Goal: Information Seeking & Learning: Check status

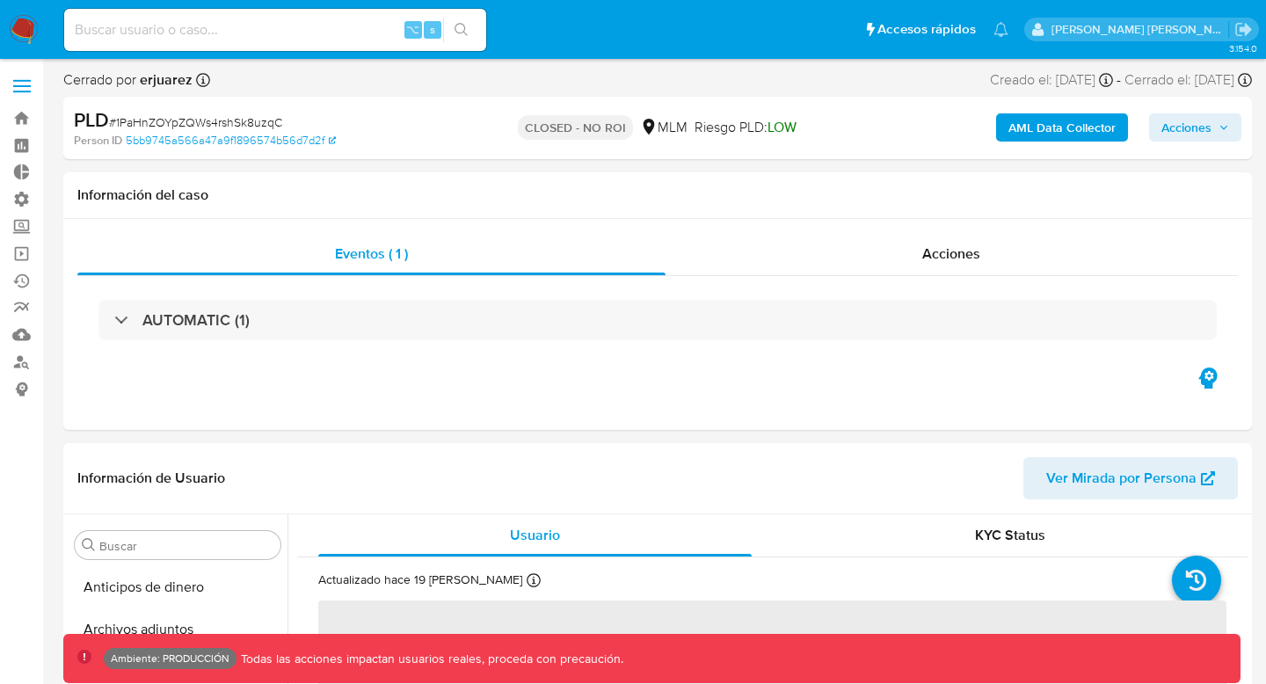
select select "10"
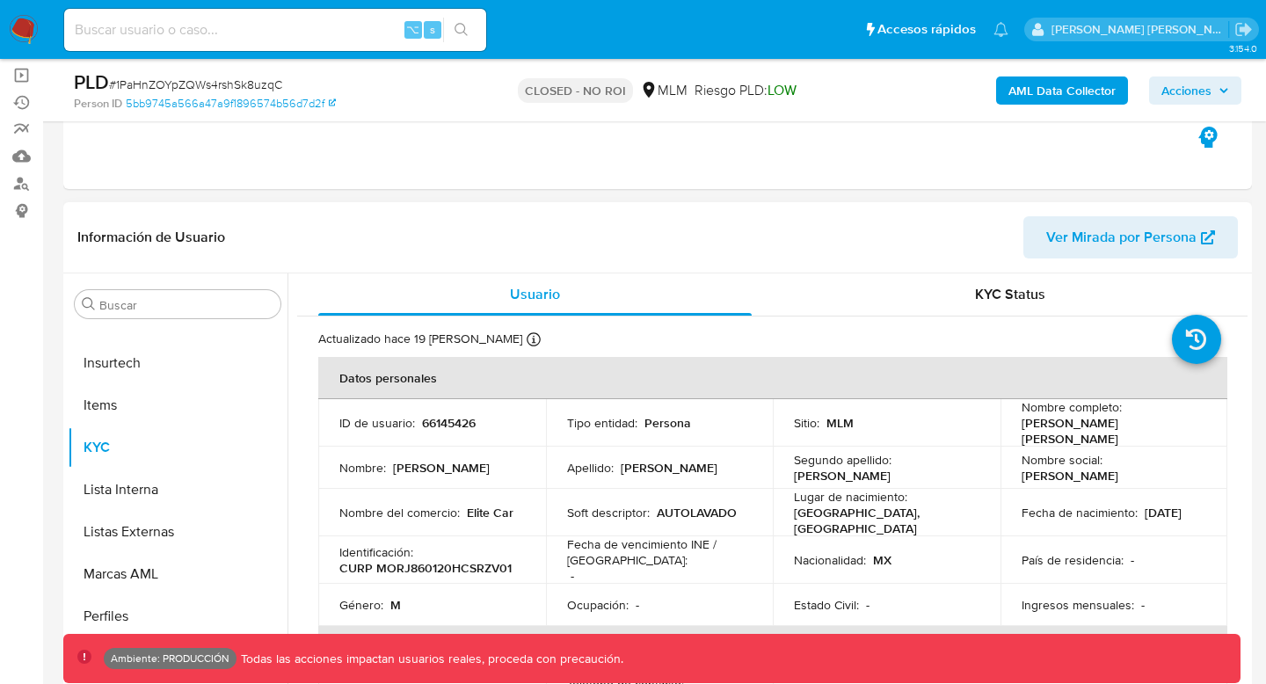
scroll to position [107, 0]
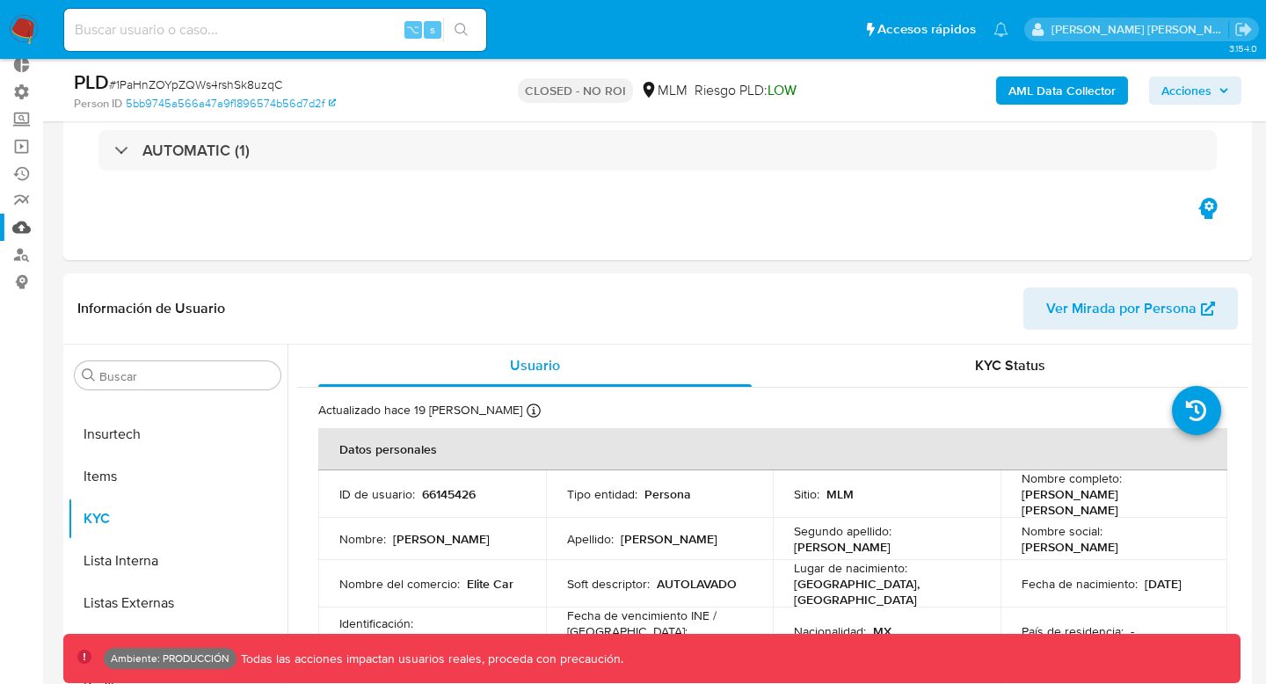
click at [15, 232] on link "Mulan" at bounding box center [104, 227] width 209 height 27
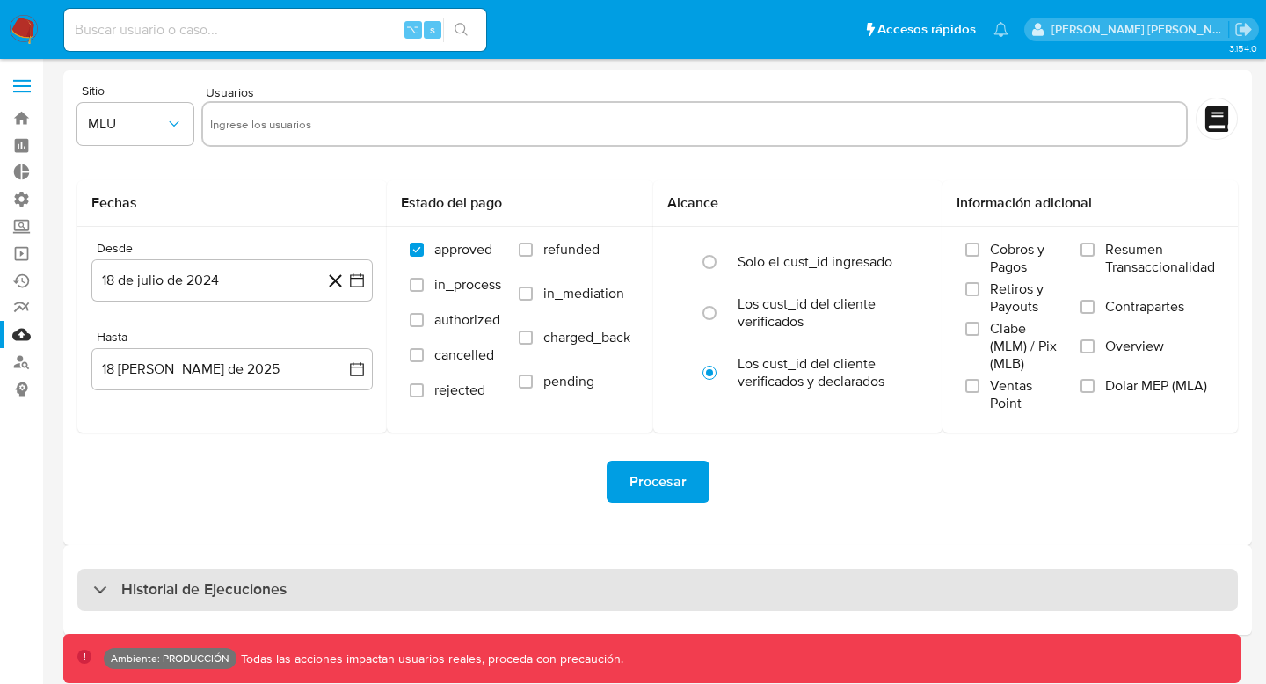
click at [359, 602] on div "Historial de Ejecuciones" at bounding box center [657, 590] width 1160 height 42
select select "10"
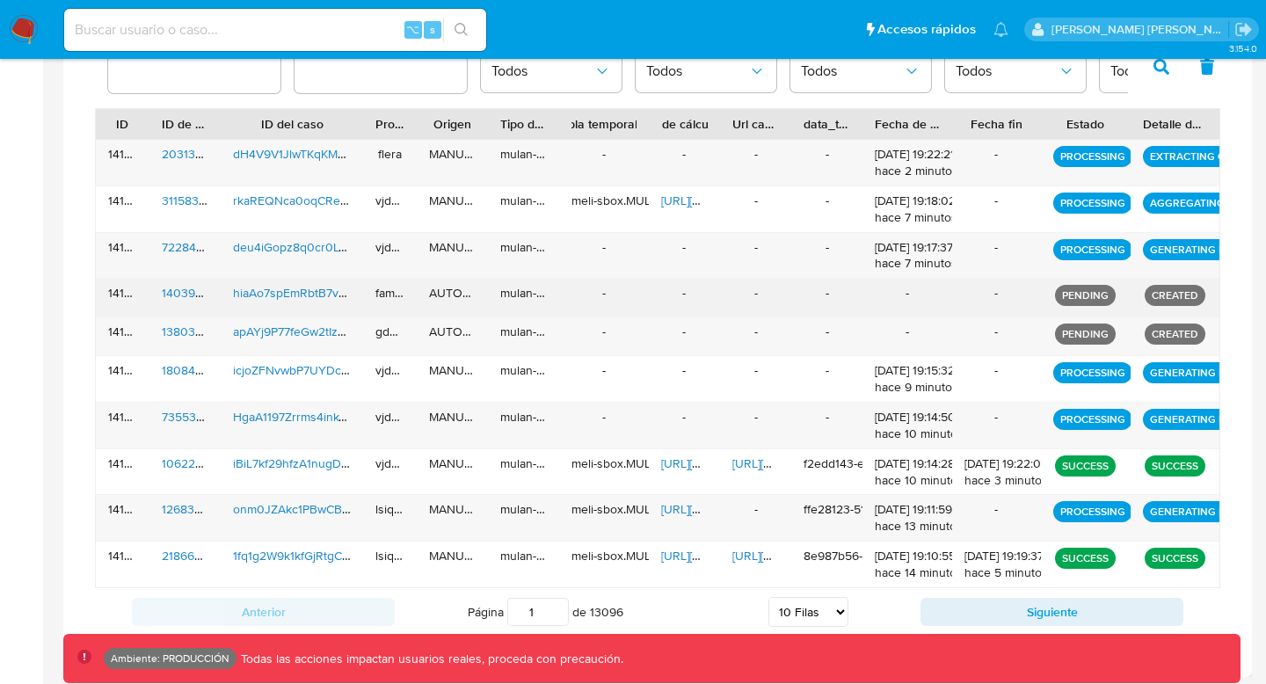
scroll to position [611, 0]
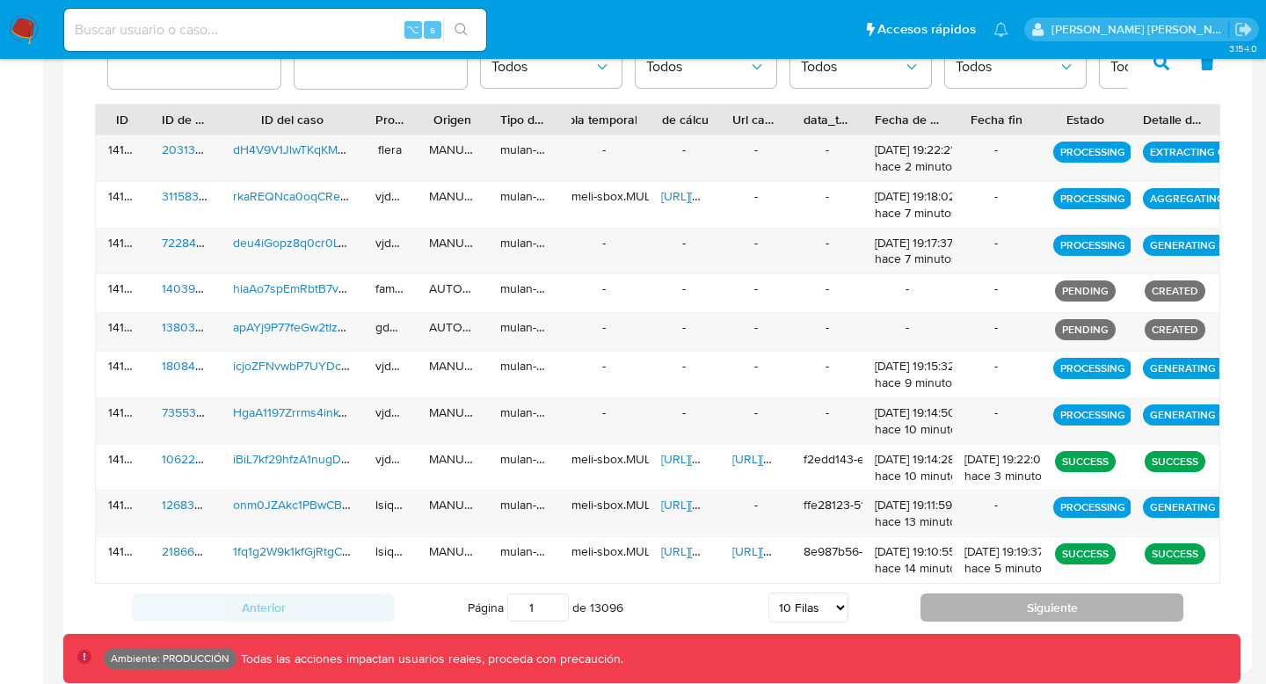
click at [1002, 601] on button "Siguiente" at bounding box center [1051, 607] width 263 height 28
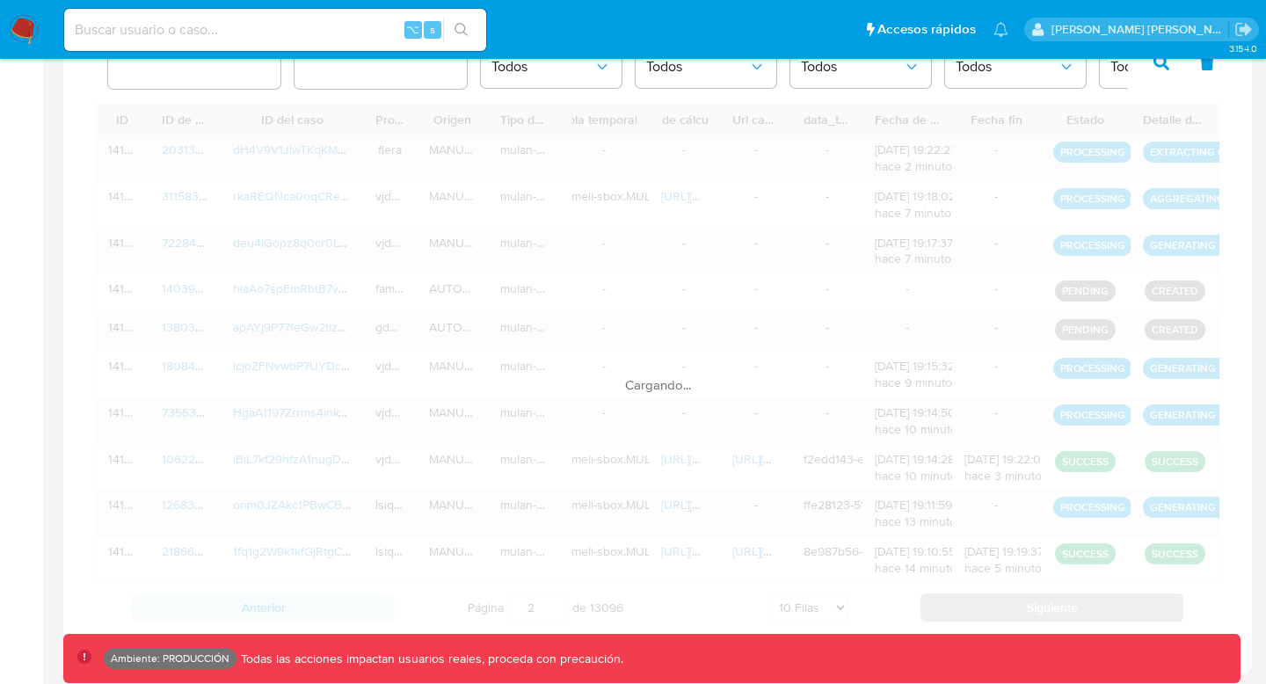
scroll to position [588, 0]
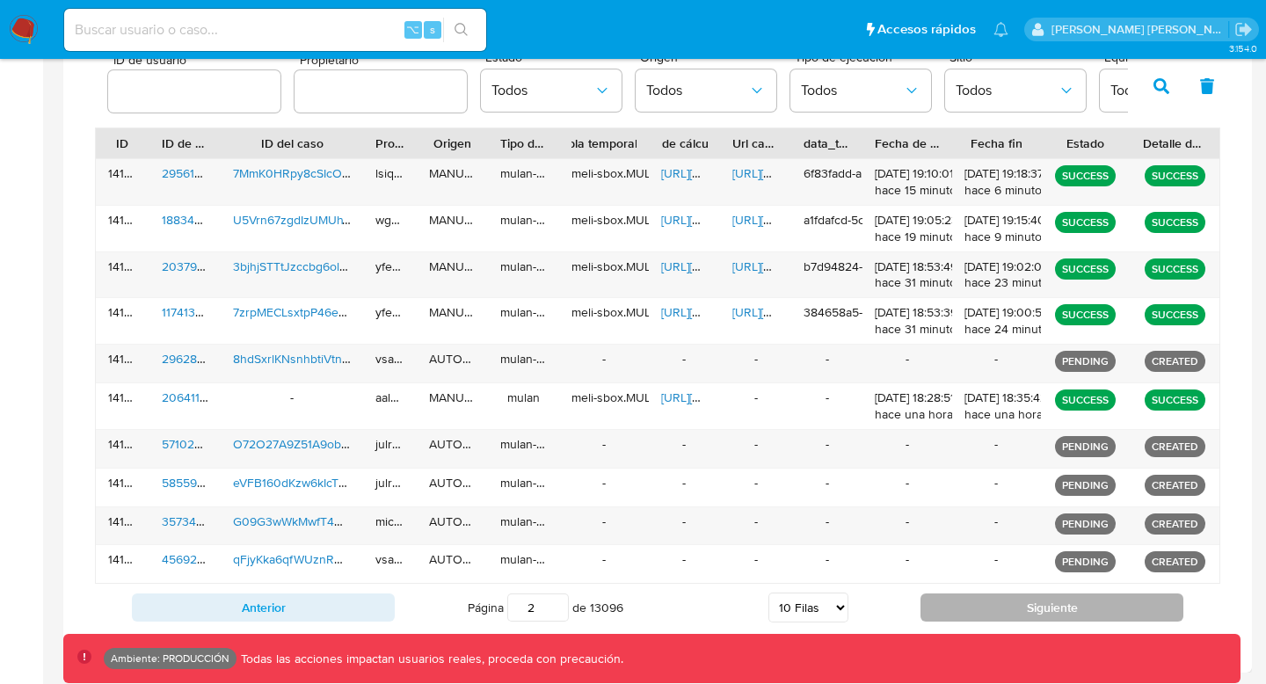
click at [999, 601] on button "Siguiente" at bounding box center [1051, 607] width 263 height 28
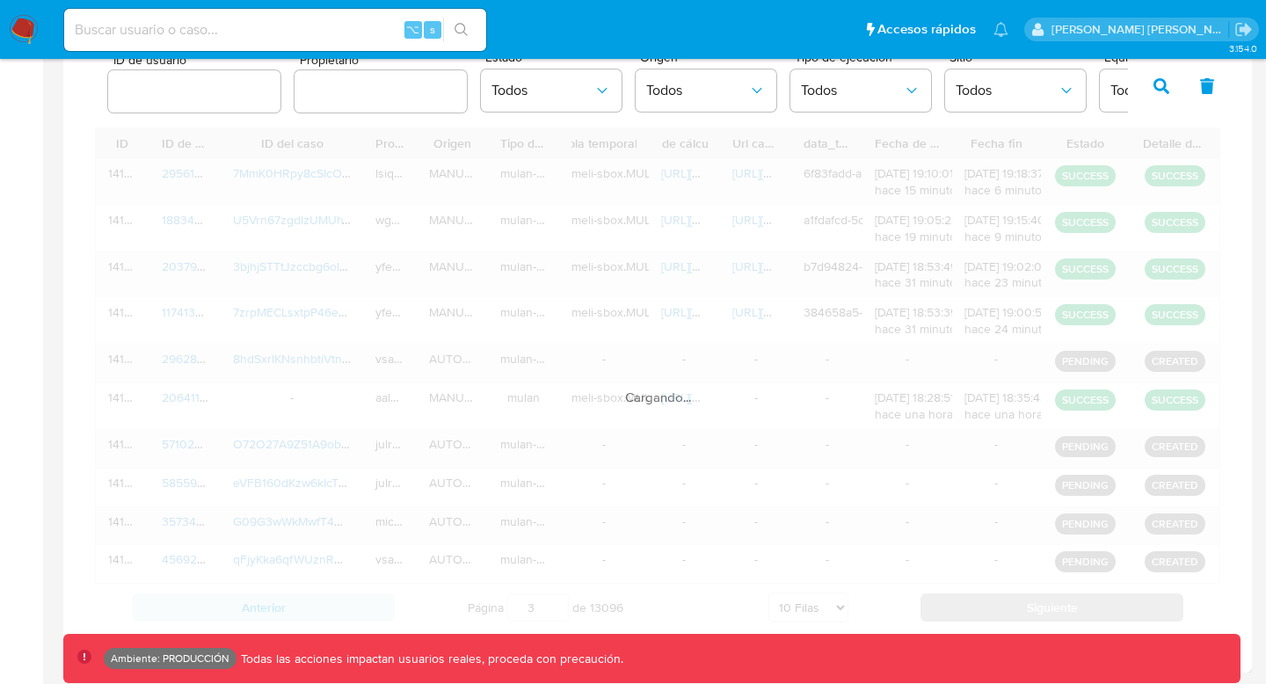
scroll to position [548, 0]
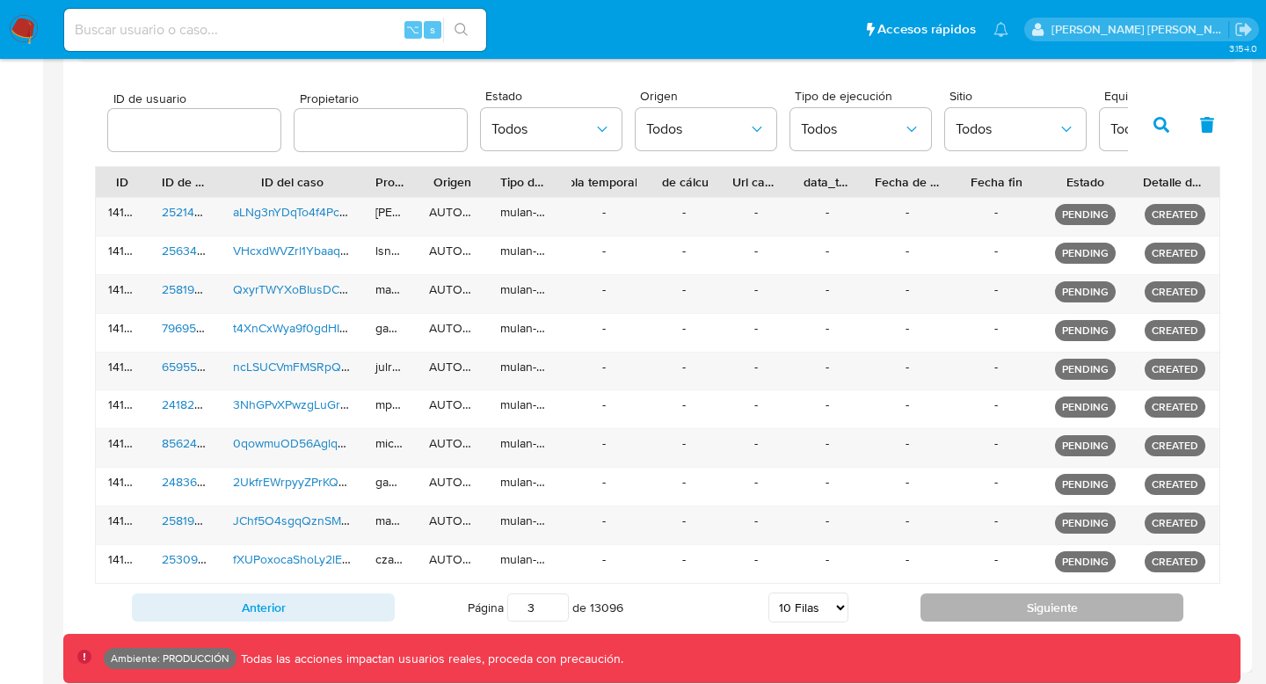
click at [997, 601] on button "Siguiente" at bounding box center [1051, 607] width 263 height 28
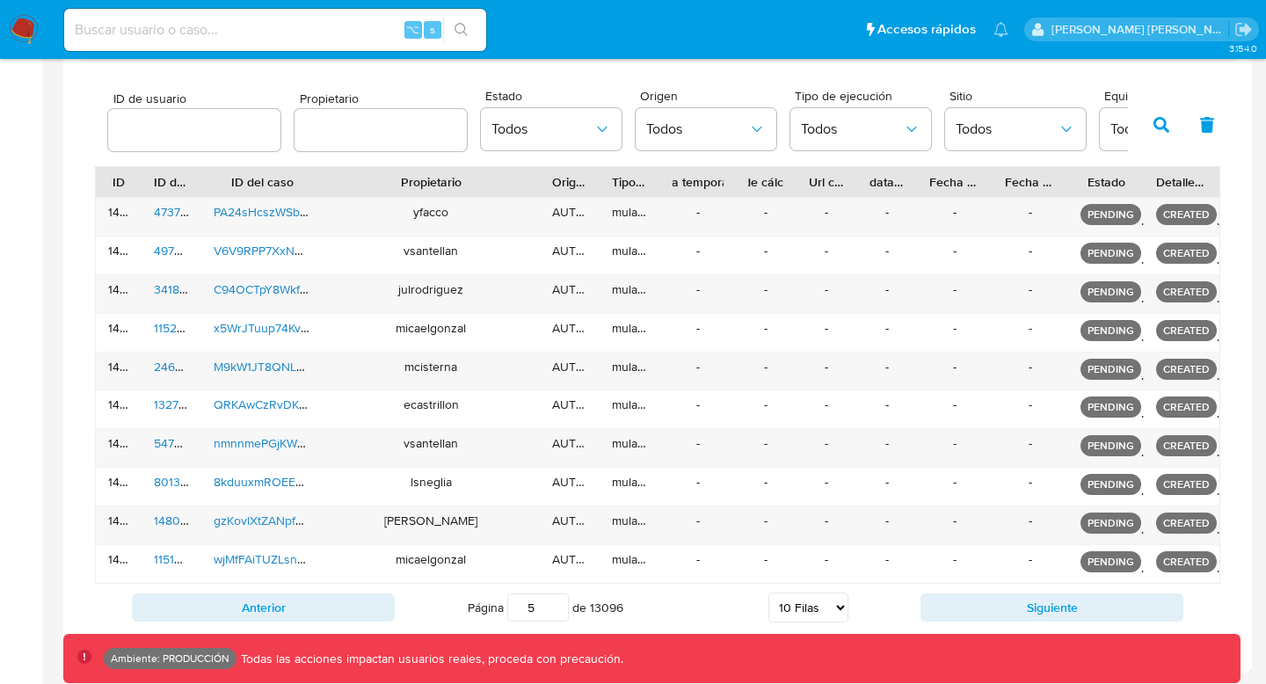
drag, startPoint x: 414, startPoint y: 180, endPoint x: 578, endPoint y: 178, distance: 164.3
click at [578, 179] on div "ID ID de usuario ID del caso Propietario Origen Tipo de ejecución Tabla tempora…" at bounding box center [657, 182] width 1123 height 30
click at [1111, 612] on button "Siguiente" at bounding box center [1051, 607] width 263 height 28
type input "6"
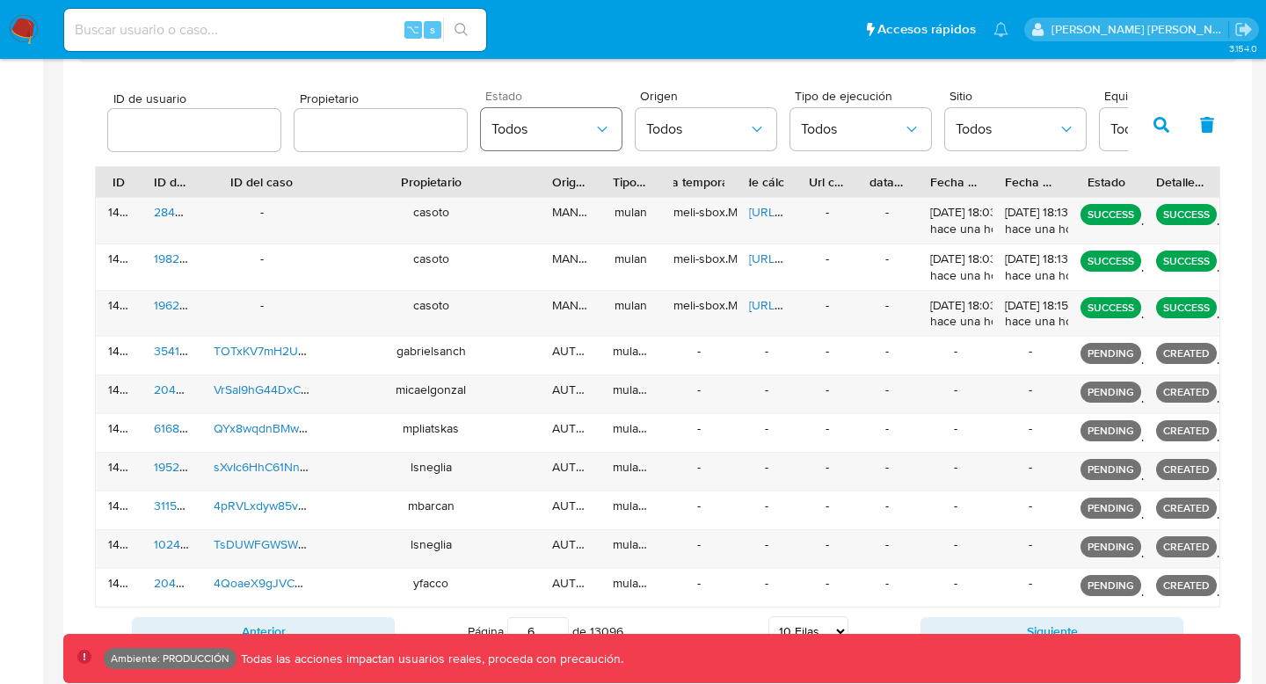
click at [542, 141] on button "Todos" at bounding box center [551, 129] width 141 height 42
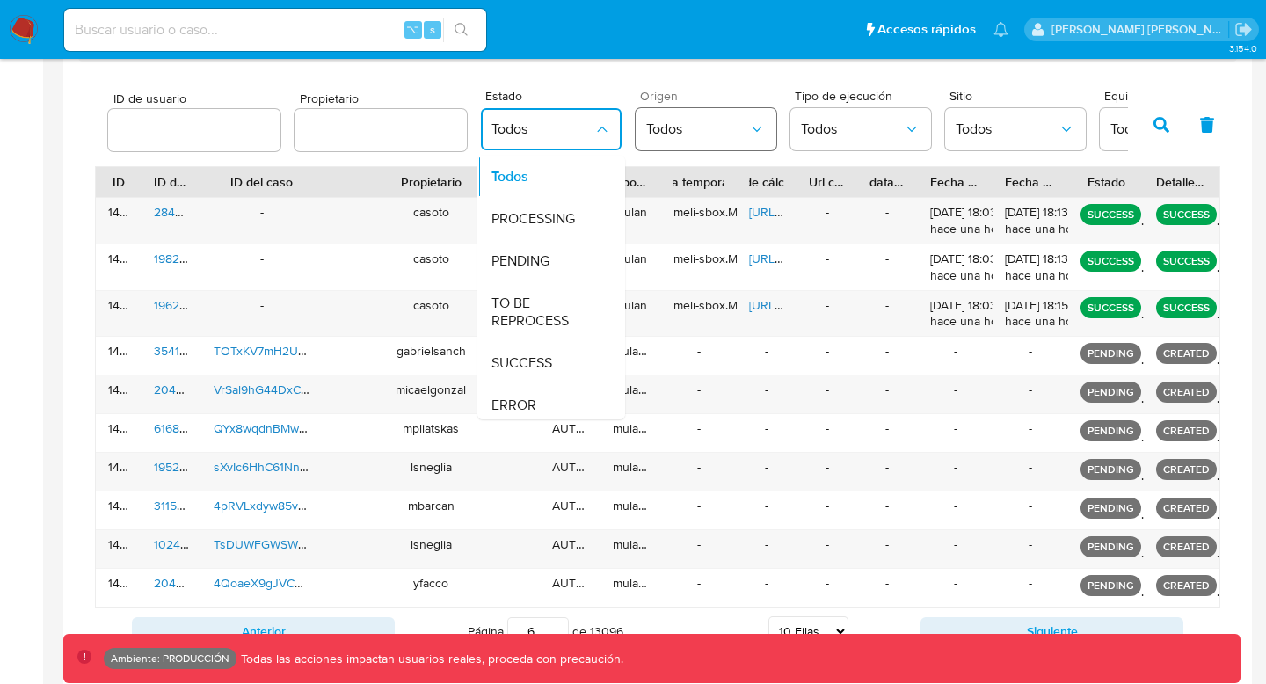
click at [669, 134] on span "Todos" at bounding box center [697, 129] width 102 height 18
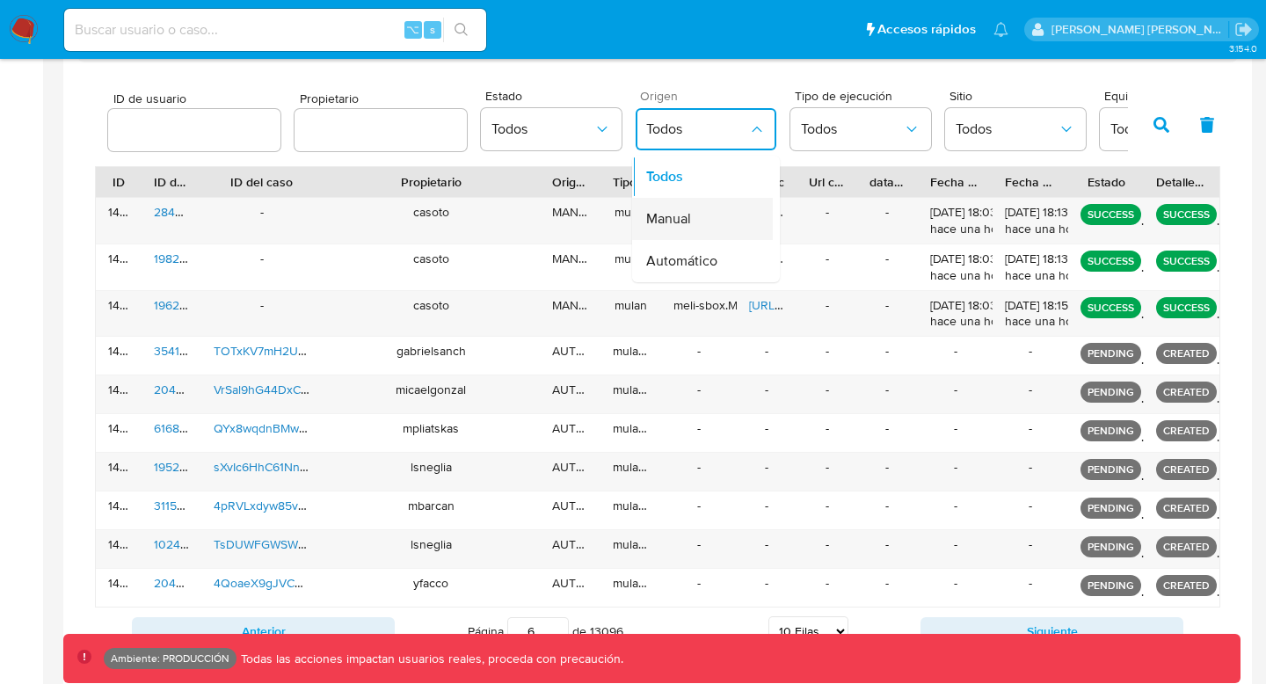
click at [663, 226] on span "Manual" at bounding box center [668, 219] width 45 height 18
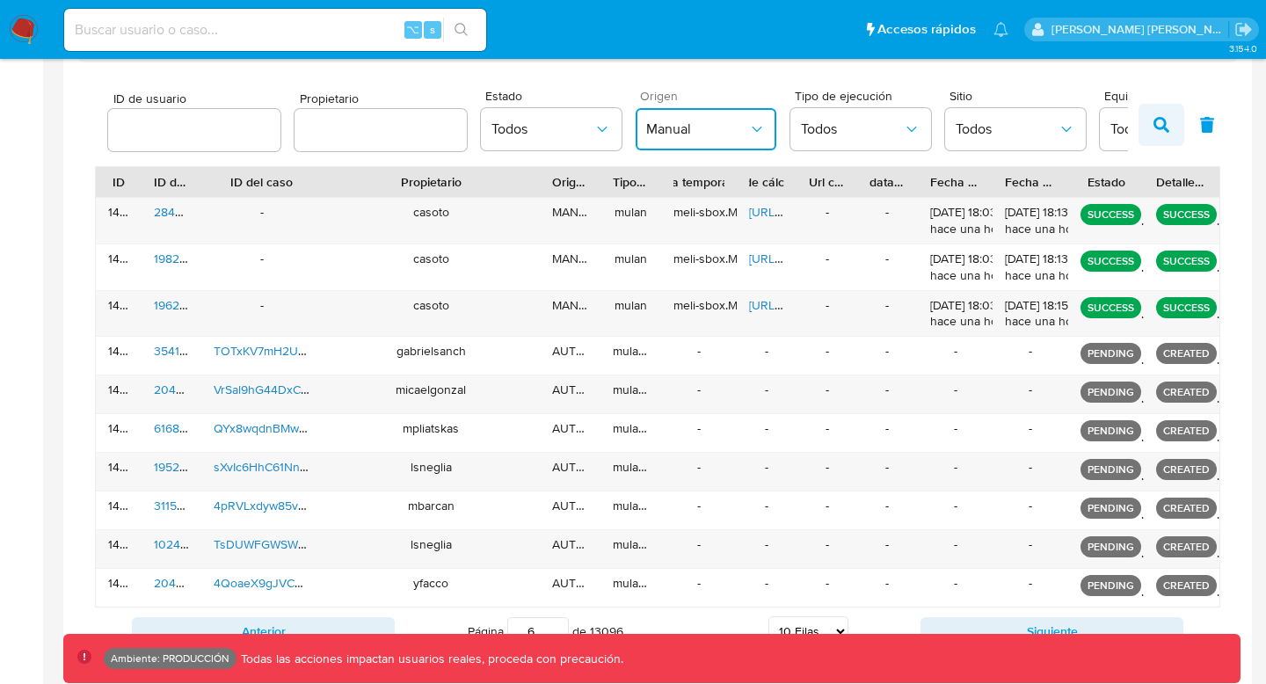
click at [1150, 127] on button "button" at bounding box center [1161, 125] width 46 height 42
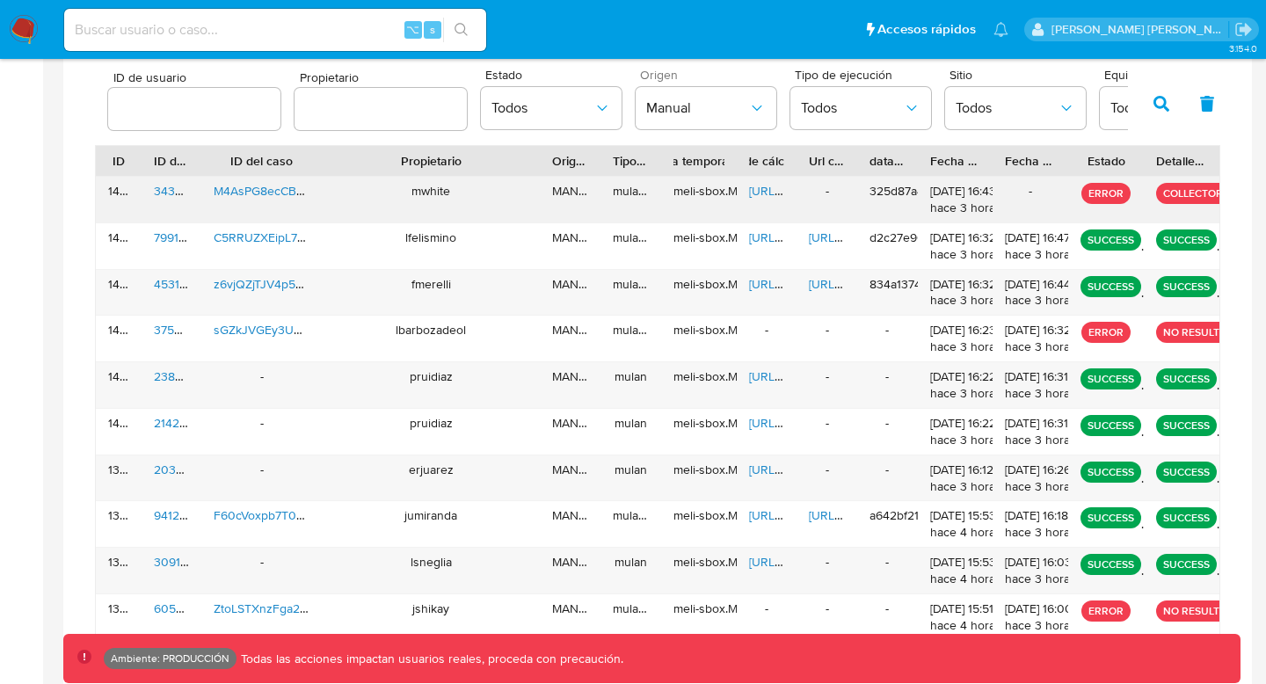
scroll to position [627, 0]
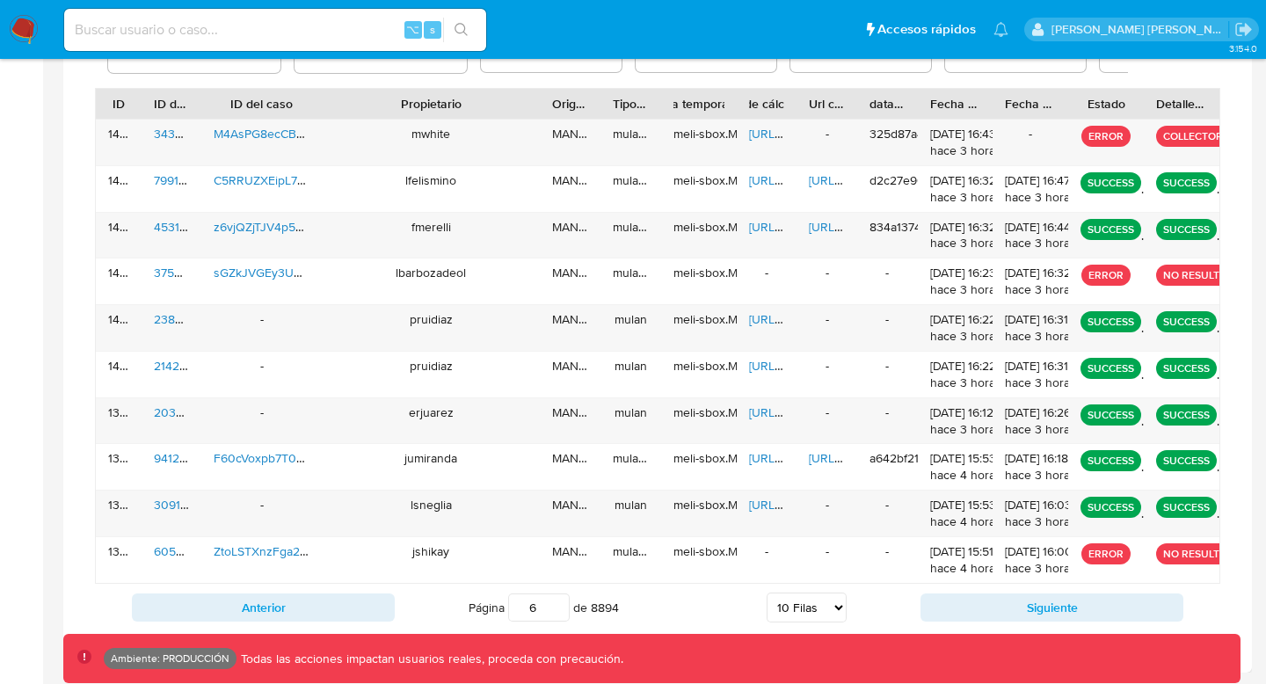
drag, startPoint x: 533, startPoint y: 605, endPoint x: 476, endPoint y: 601, distance: 56.4
click at [477, 602] on span "Página 6 de 8894" at bounding box center [543, 607] width 150 height 28
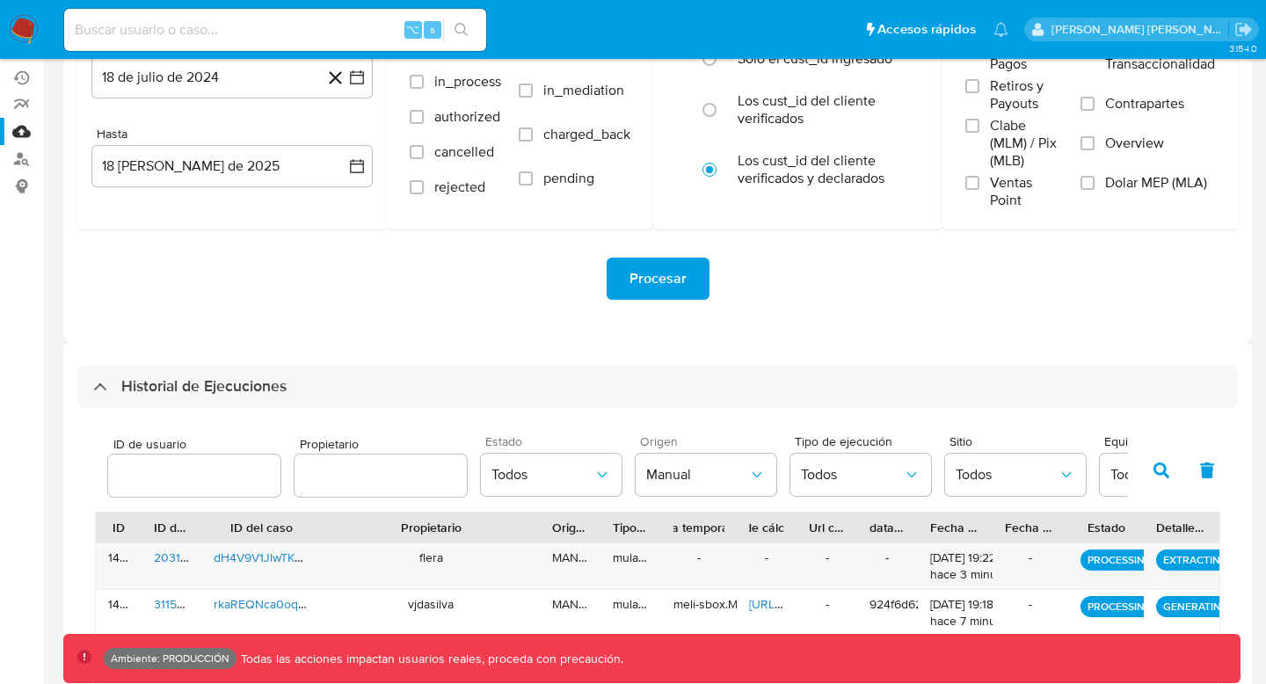
scroll to position [222, 0]
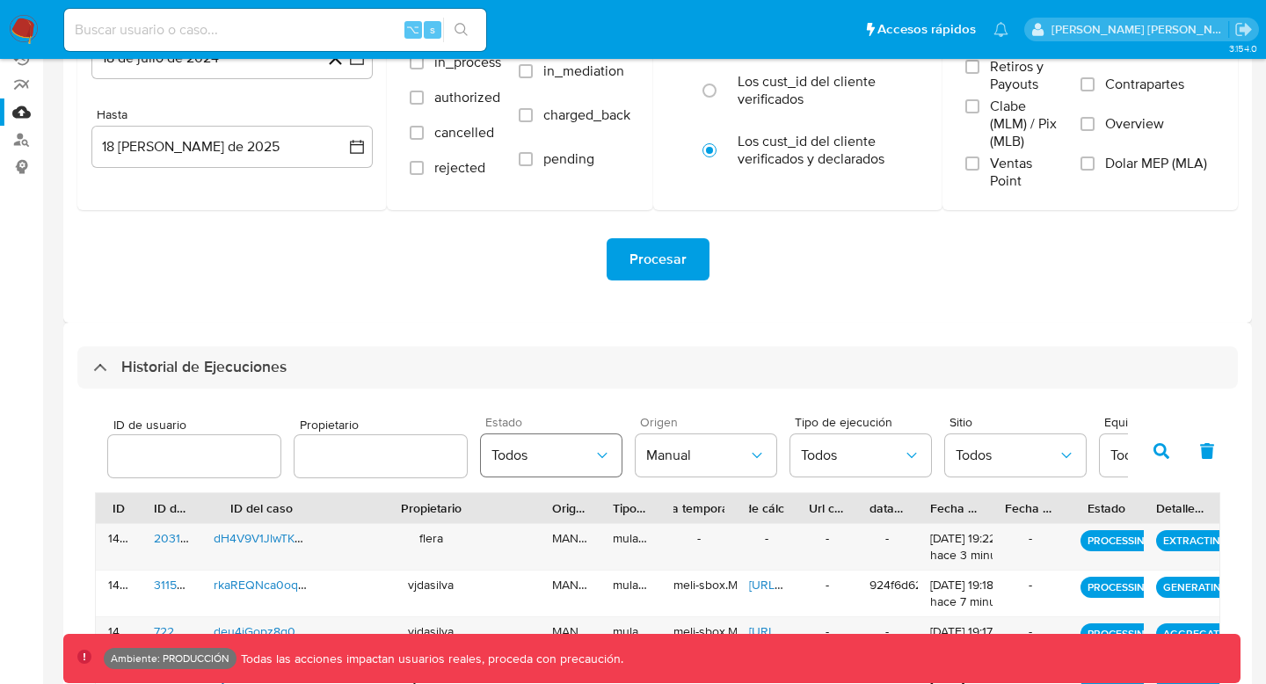
click at [515, 435] on button "Todos" at bounding box center [551, 455] width 141 height 42
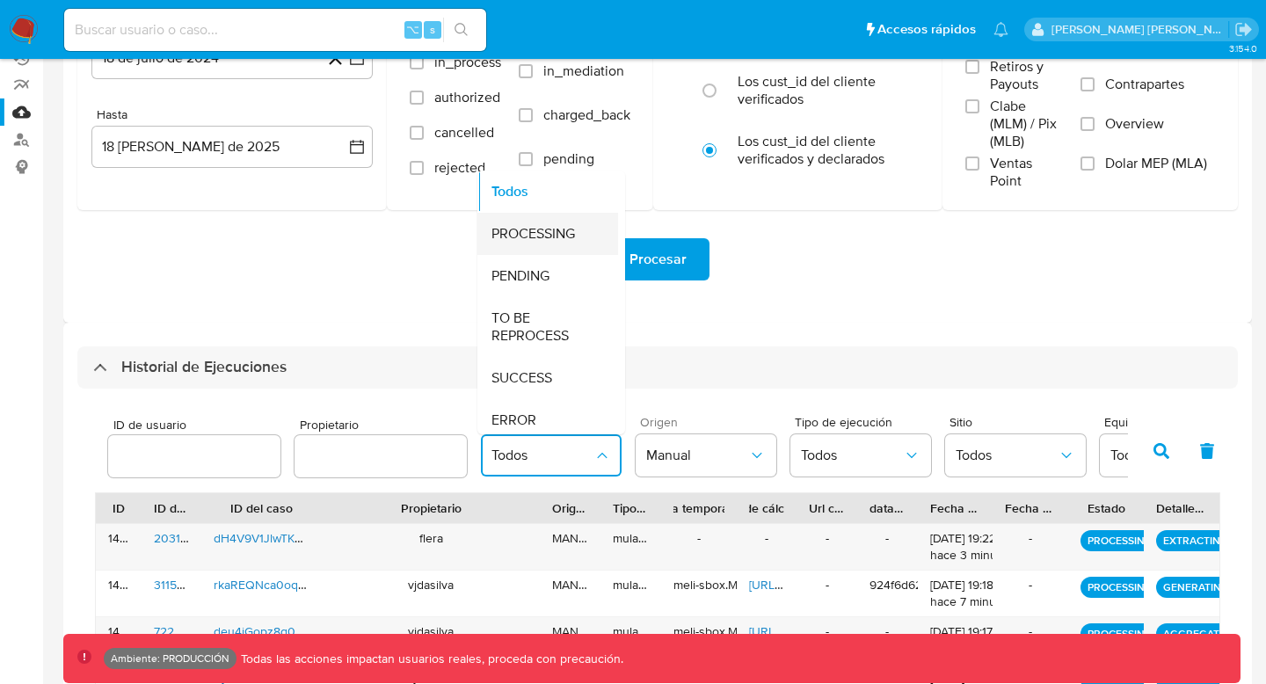
click at [514, 233] on span "PROCESSING" at bounding box center [532, 234] width 83 height 18
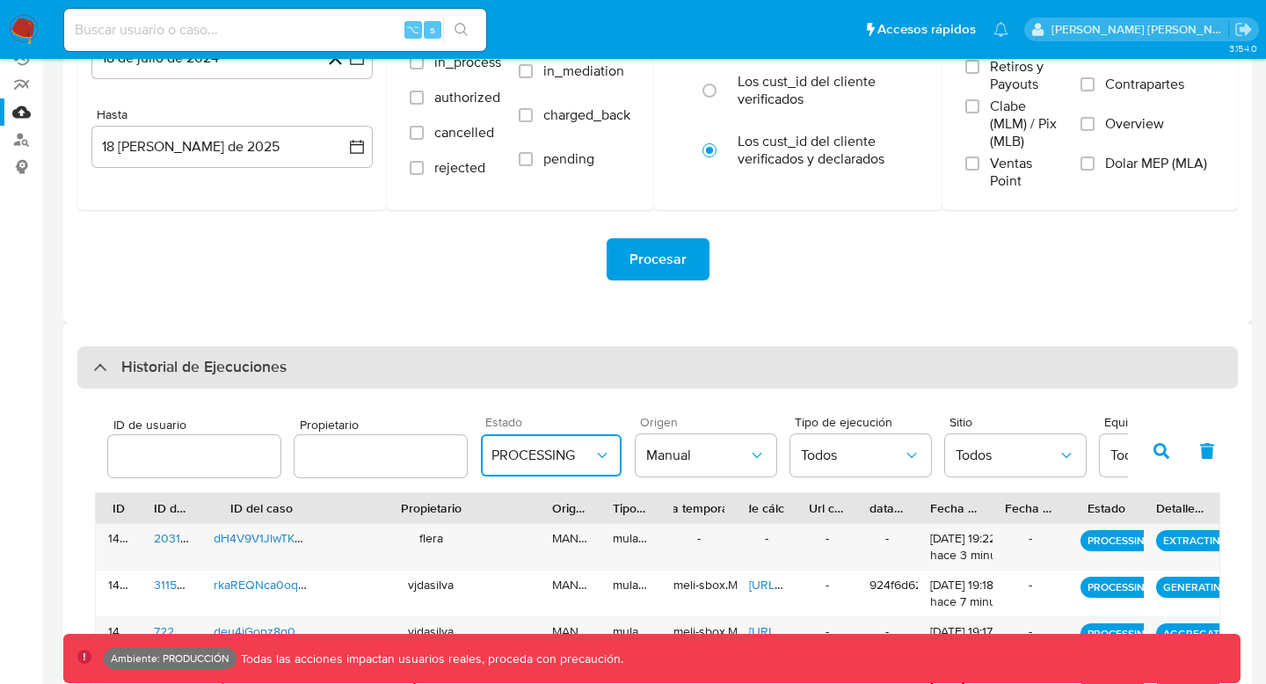
scroll to position [565, 0]
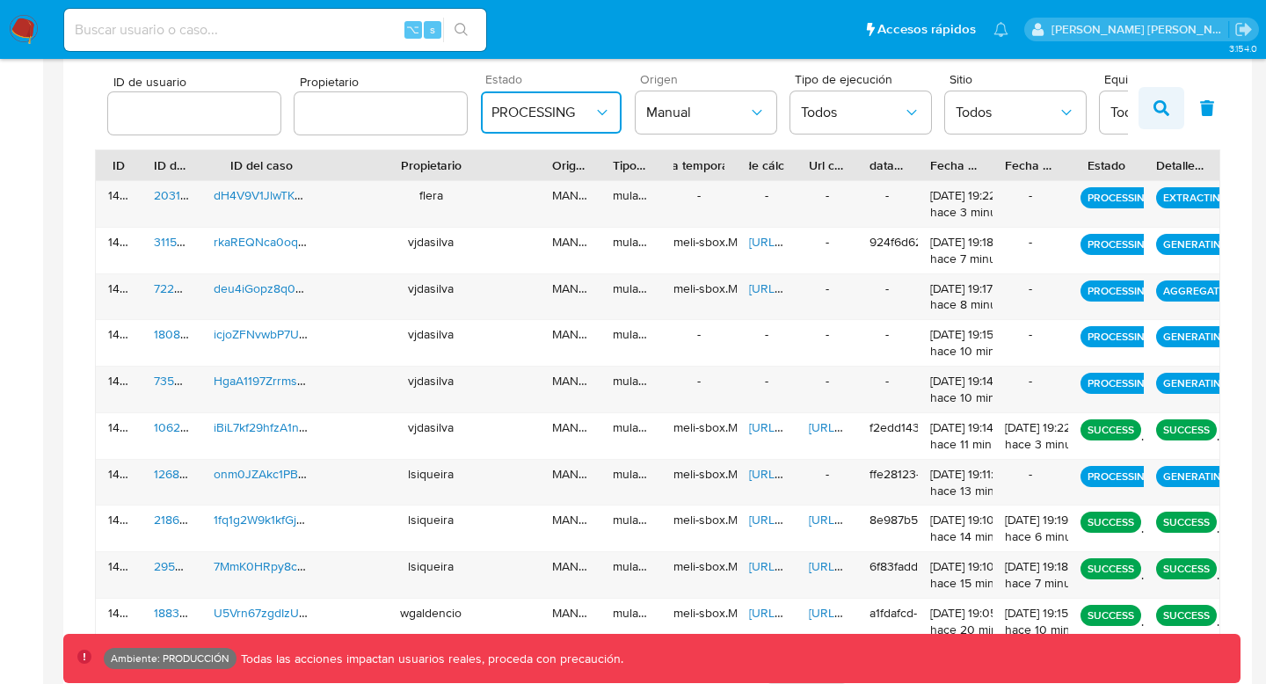
click at [1161, 117] on button "button" at bounding box center [1161, 108] width 46 height 42
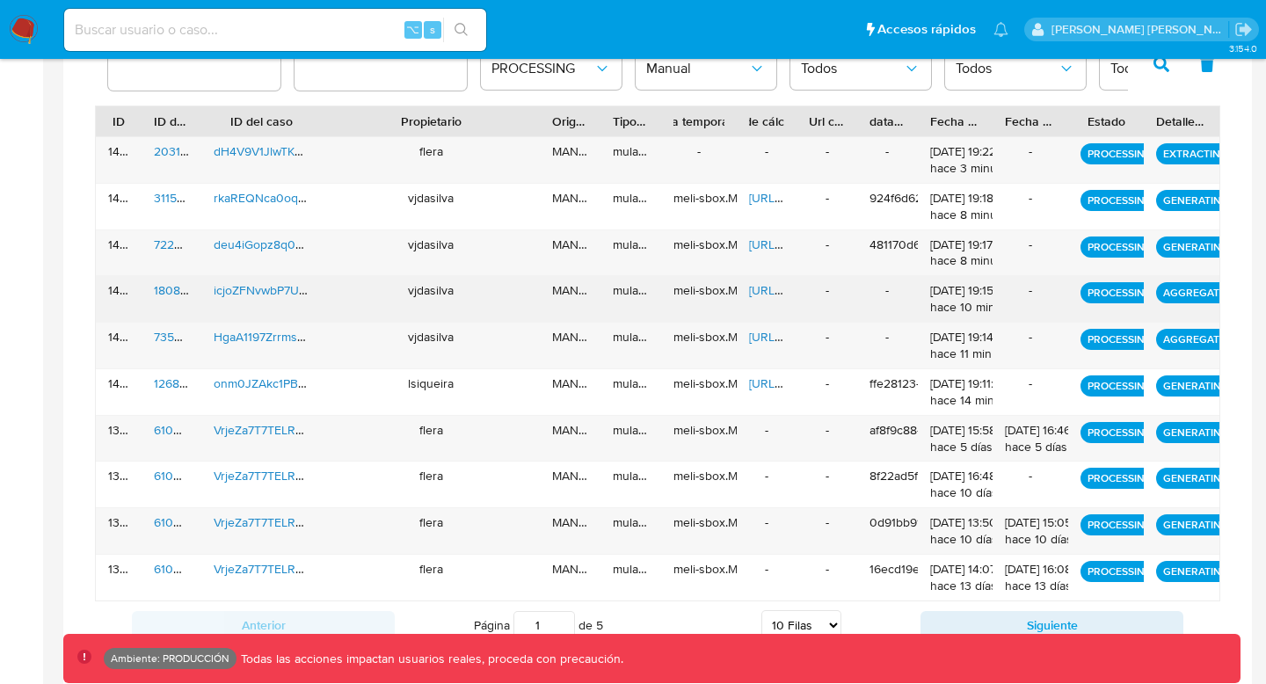
scroll to position [603, 0]
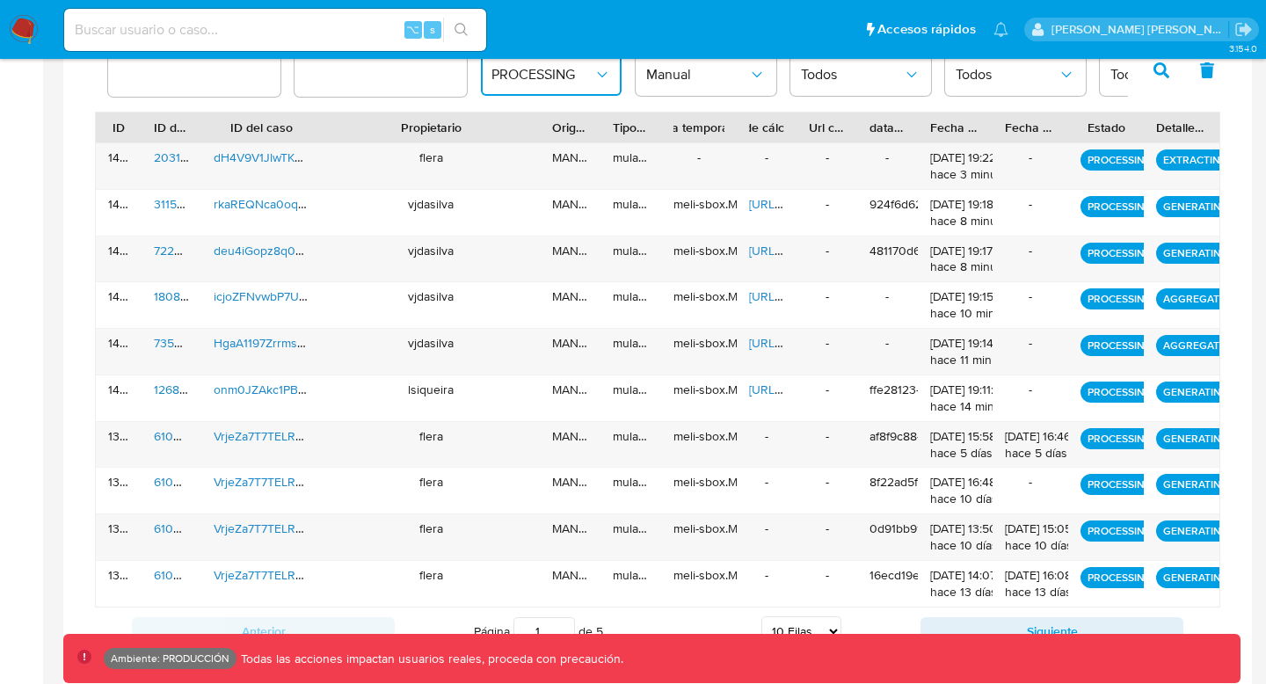
click at [519, 94] on button "PROCESSING" at bounding box center [551, 75] width 141 height 42
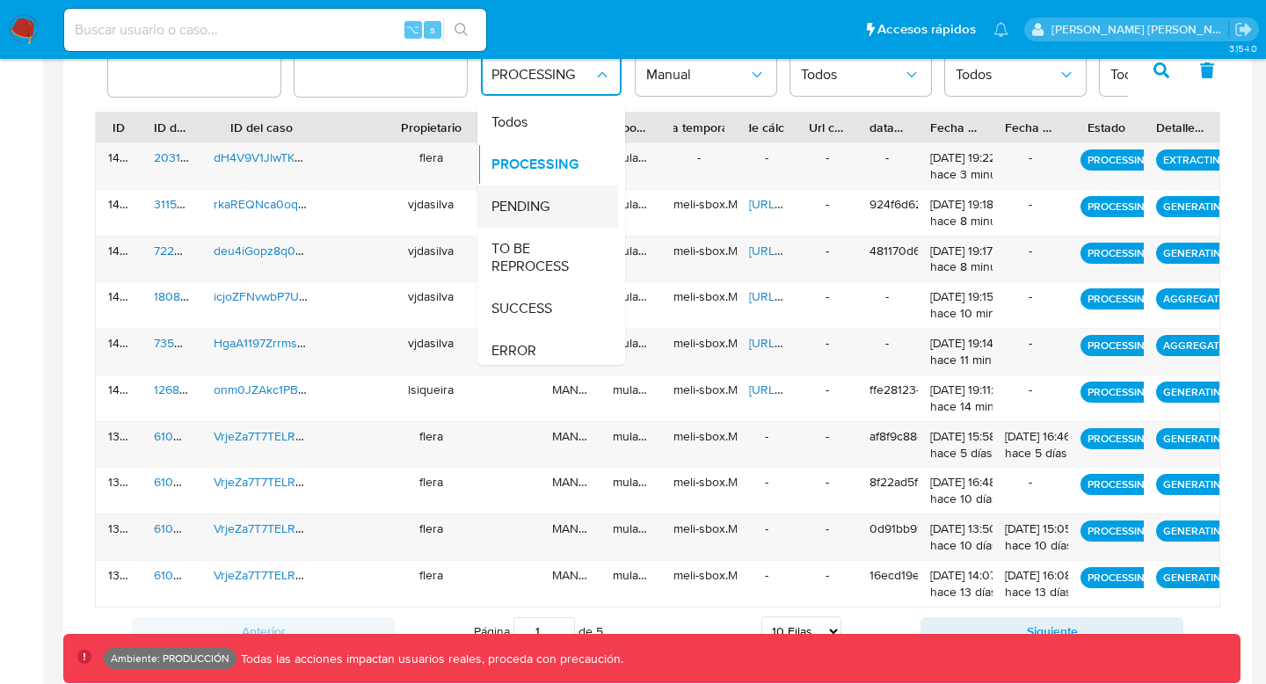
click at [511, 207] on span "PENDING" at bounding box center [520, 207] width 58 height 18
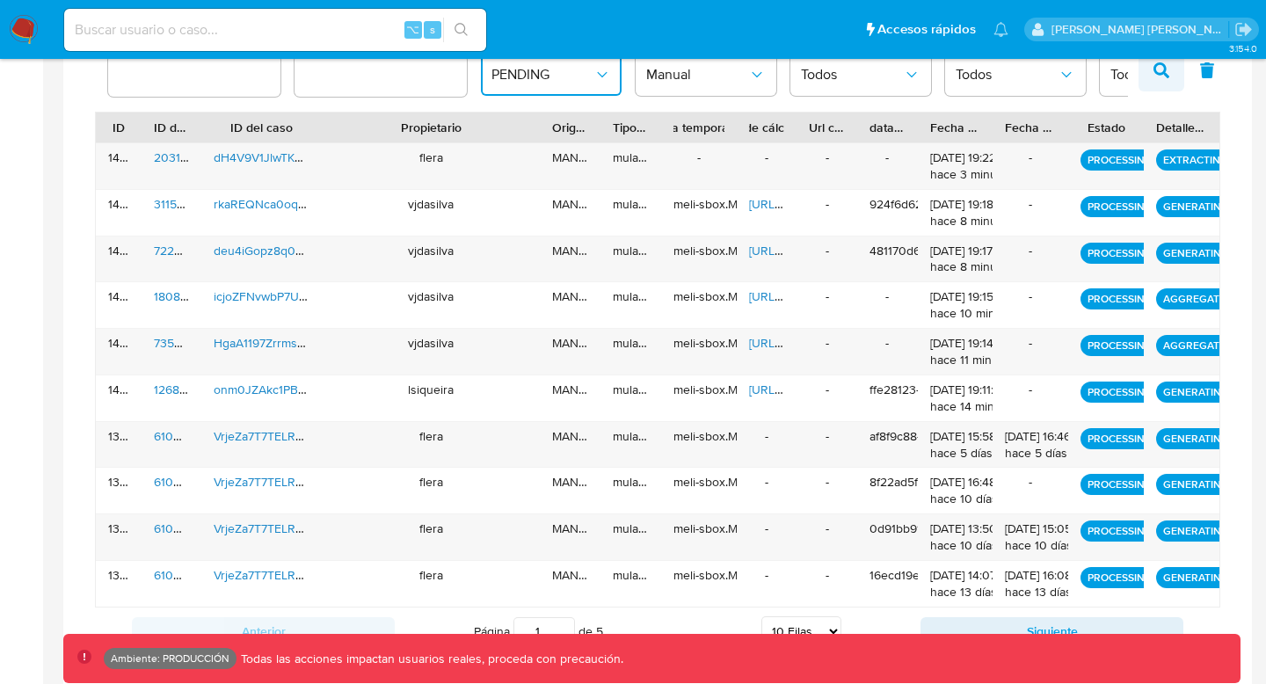
click at [1158, 75] on icon "button" at bounding box center [1161, 70] width 16 height 16
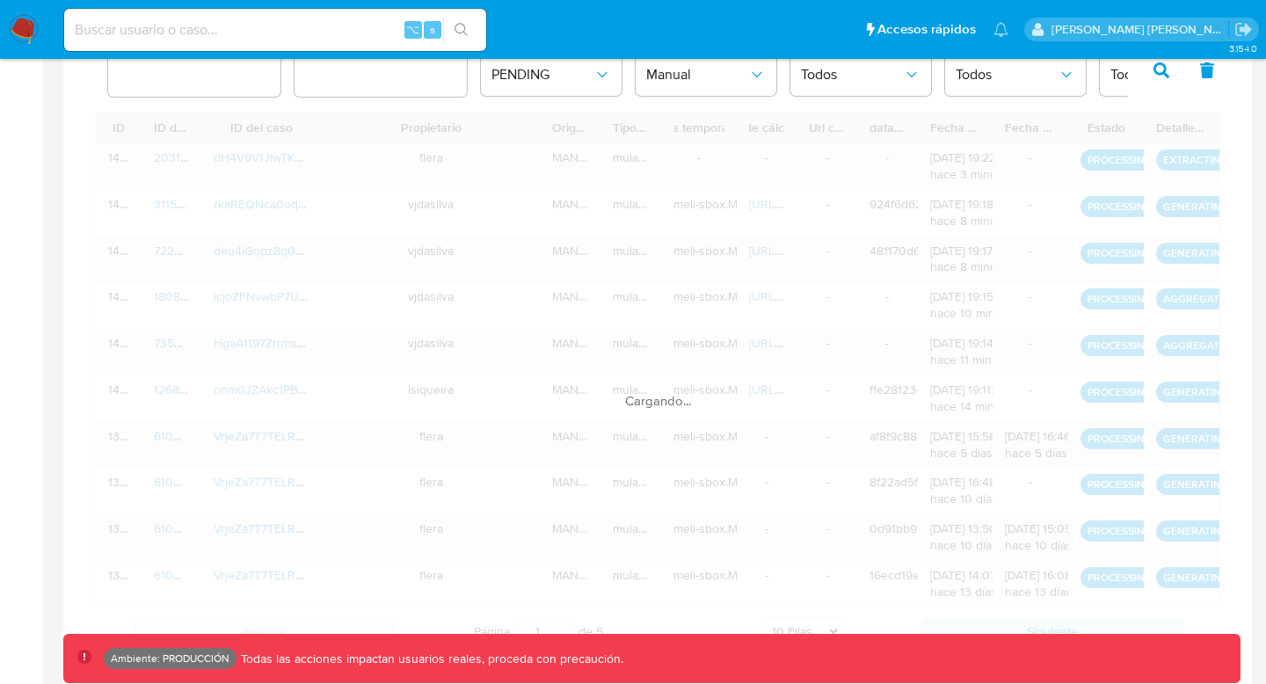
scroll to position [279, 0]
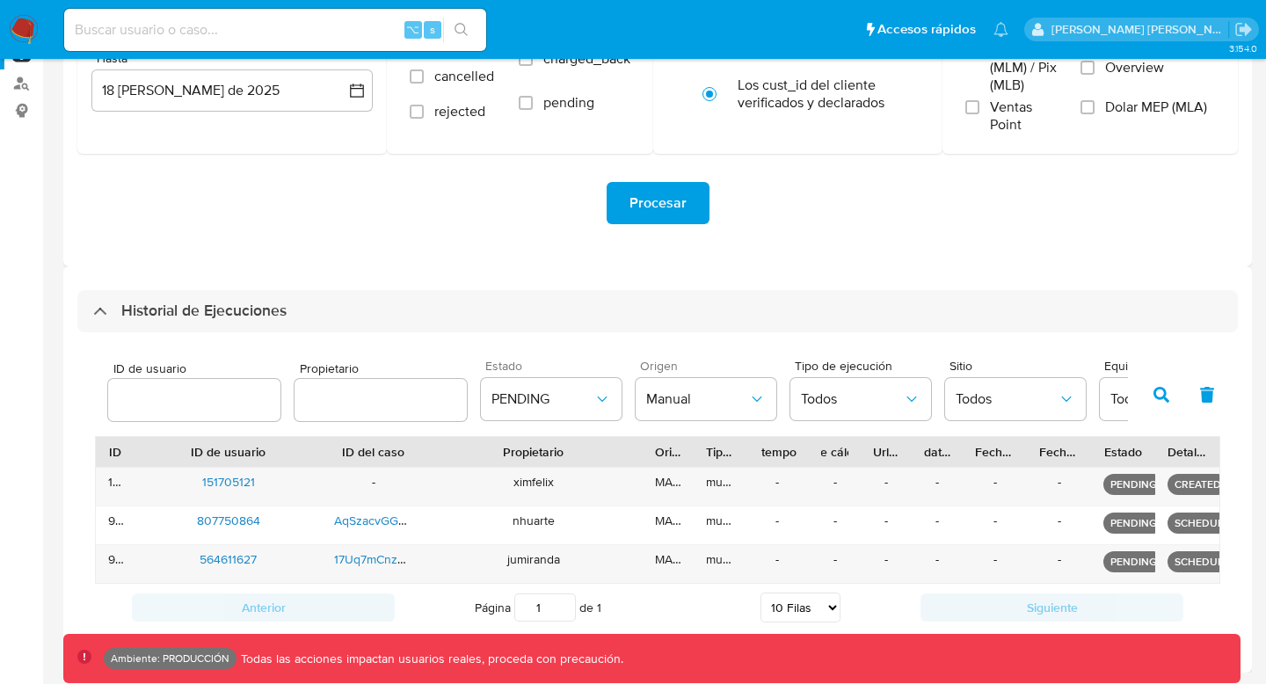
drag, startPoint x: 194, startPoint y: 451, endPoint x: 341, endPoint y: 448, distance: 146.8
click at [337, 449] on div at bounding box center [322, 452] width 32 height 30
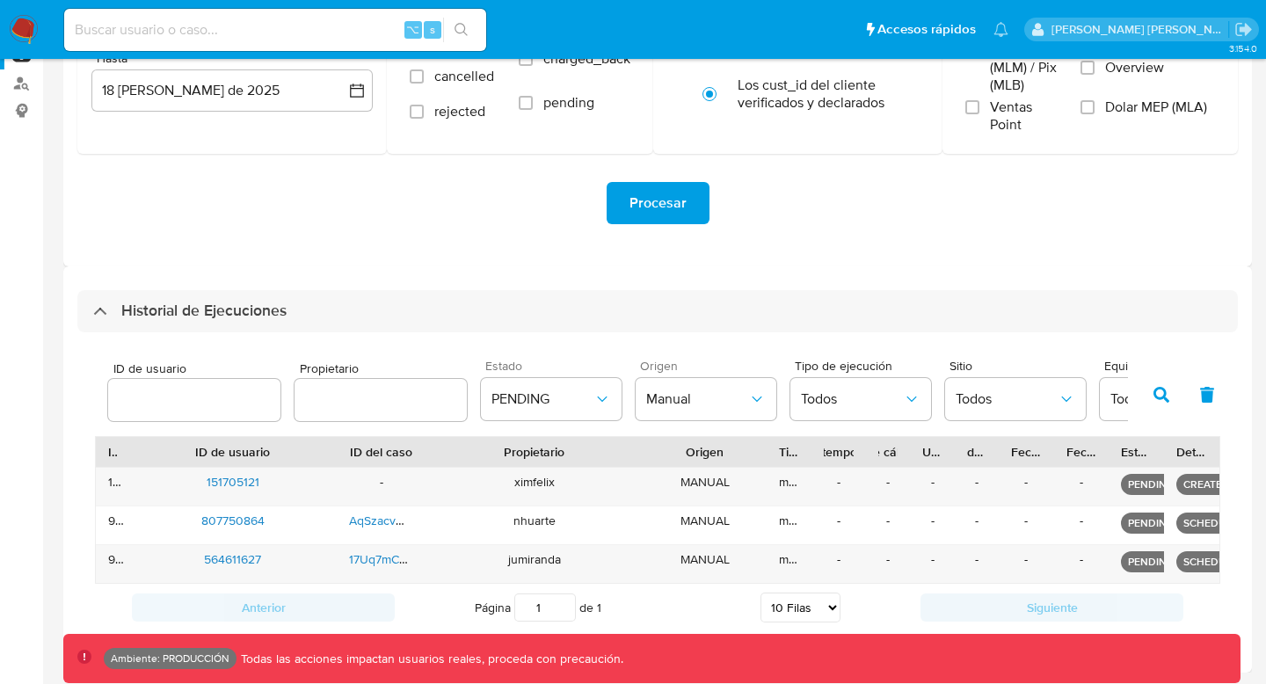
drag, startPoint x: 698, startPoint y: 446, endPoint x: 823, endPoint y: 432, distance: 126.4
click at [822, 433] on div "ID de usuario Propietario Estado PENDING Origen Manual Tipo de ejecución Todos …" at bounding box center [657, 490] width 1160 height 316
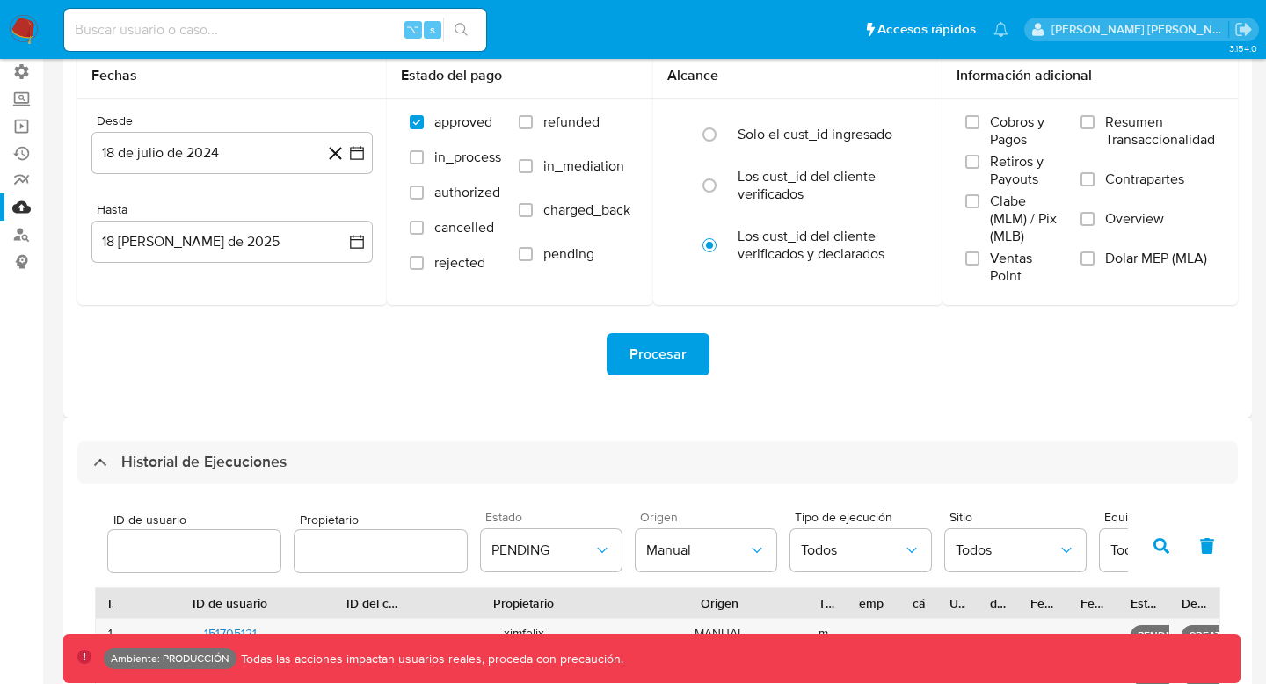
scroll to position [181, 0]
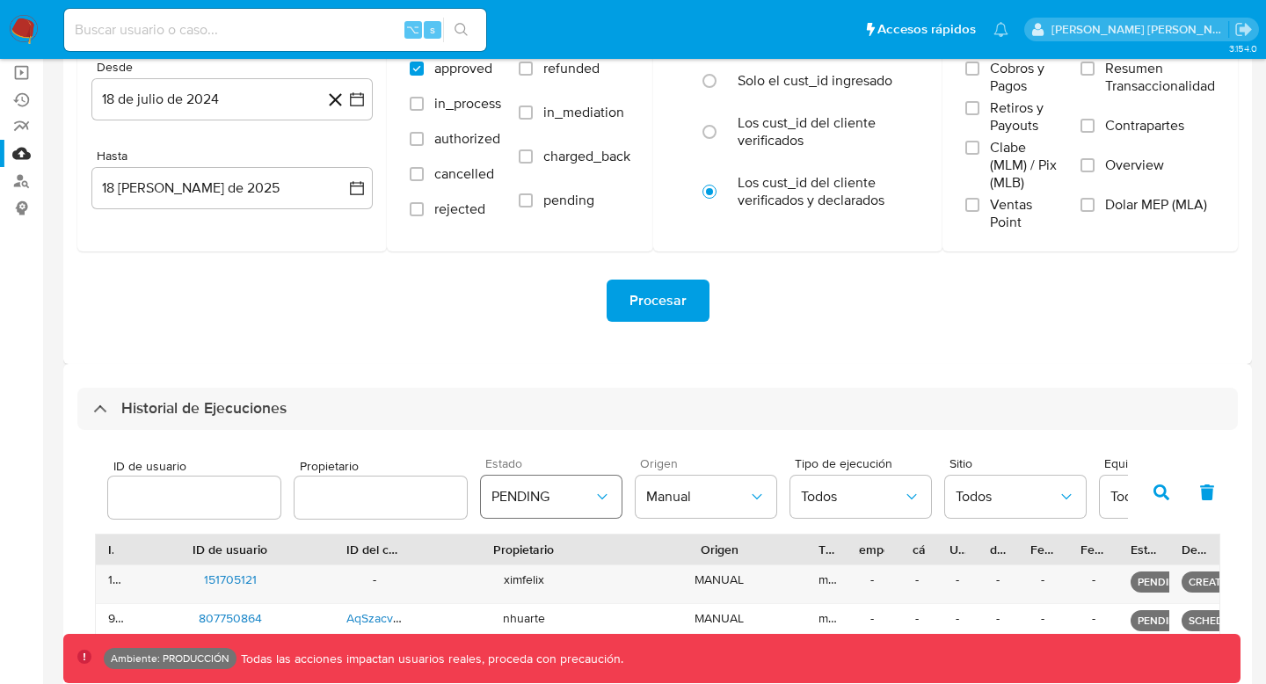
click at [540, 494] on span "PENDING" at bounding box center [542, 497] width 102 height 18
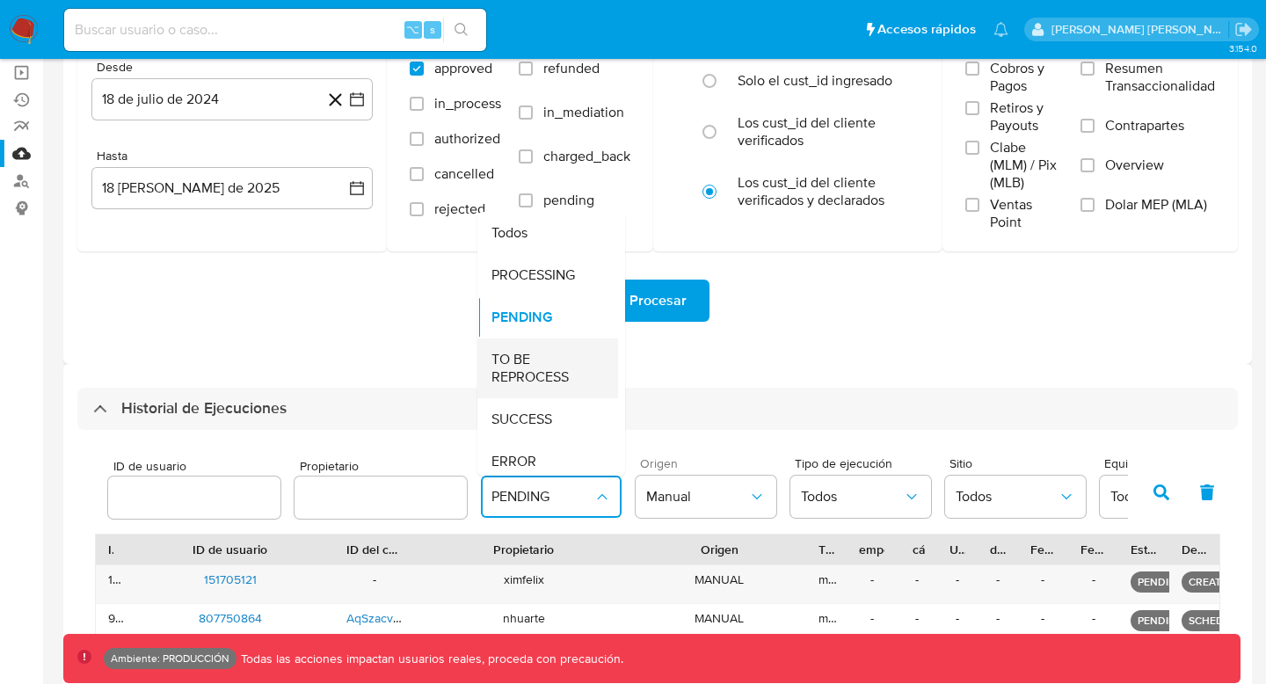
scroll to position [1, 0]
click at [514, 359] on span "TO BE REPROCESS" at bounding box center [542, 367] width 102 height 35
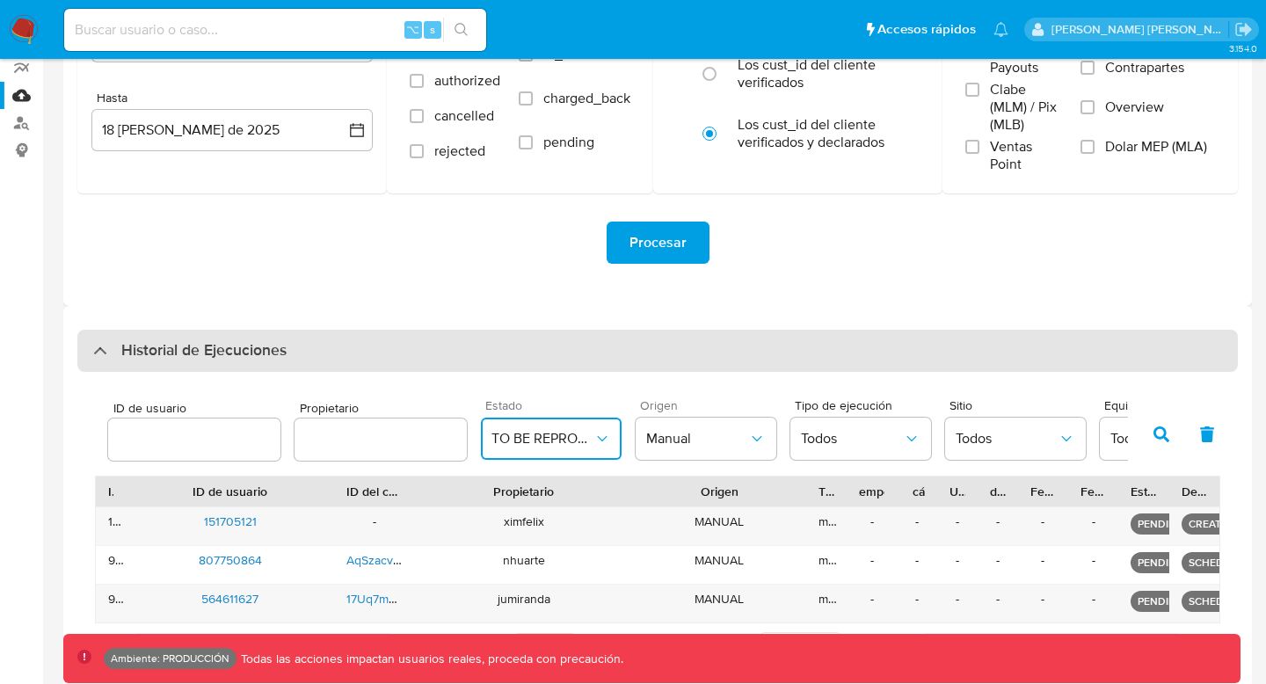
scroll to position [279, 0]
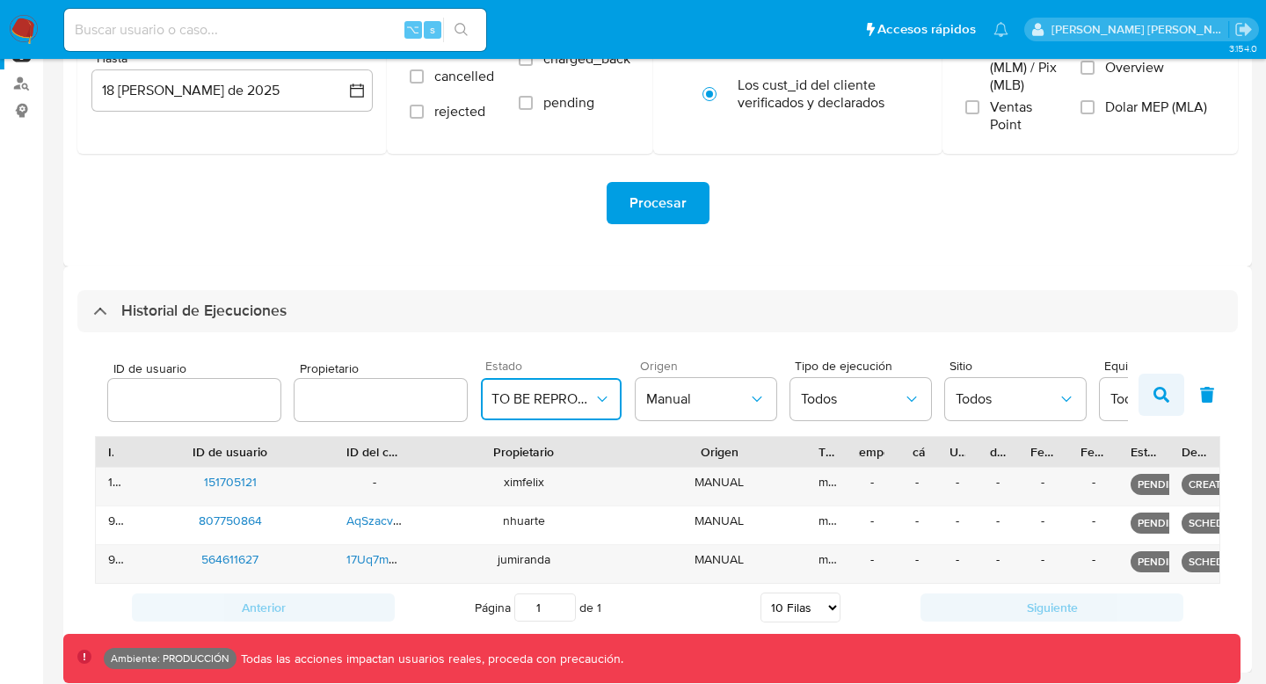
click at [1166, 391] on icon "button" at bounding box center [1161, 395] width 16 height 16
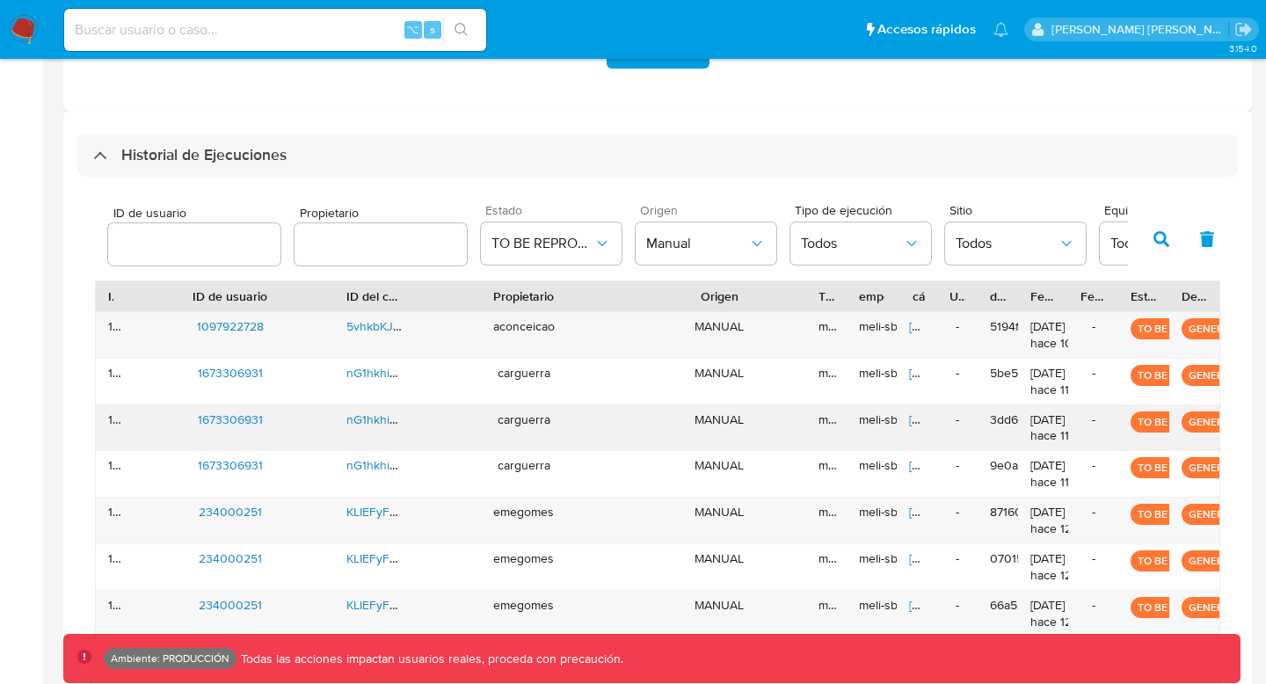
scroll to position [441, 0]
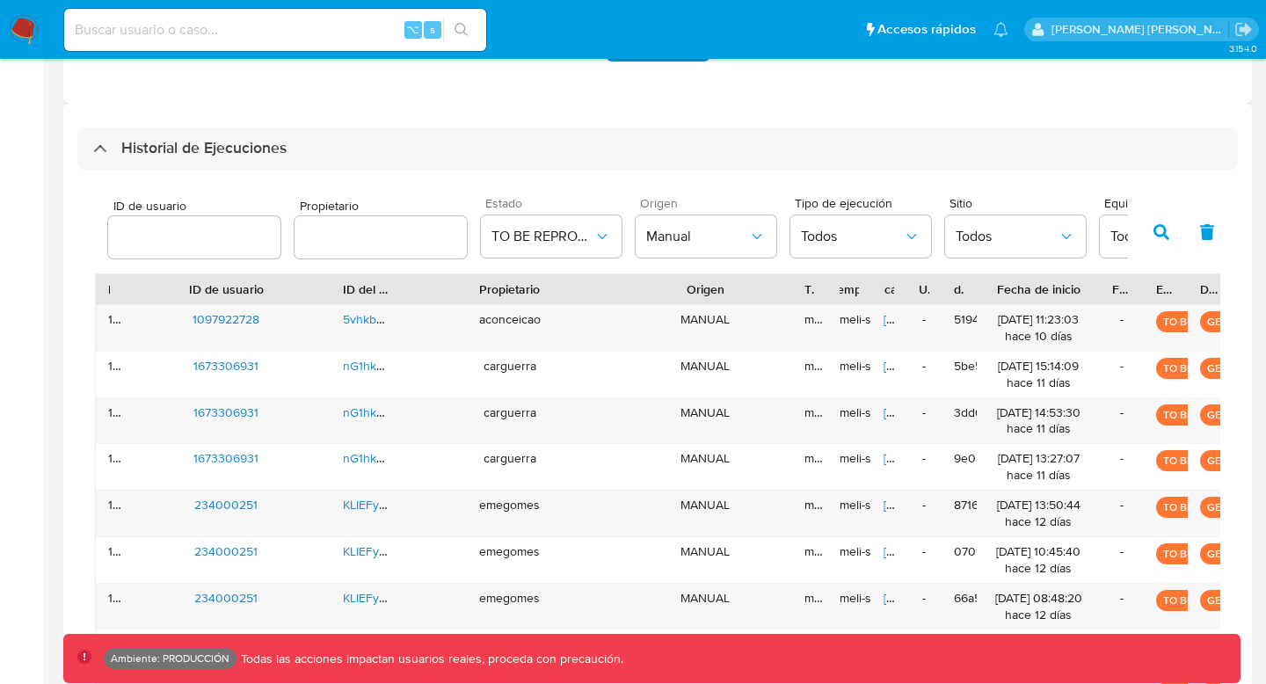
drag, startPoint x: 1073, startPoint y: 291, endPoint x: 1156, endPoint y: 287, distance: 82.7
click at [1155, 288] on div "ID ID de usuario ID del caso Propietario Origen Tipo de ejecución Tabla tempora…" at bounding box center [663, 289] width 1135 height 30
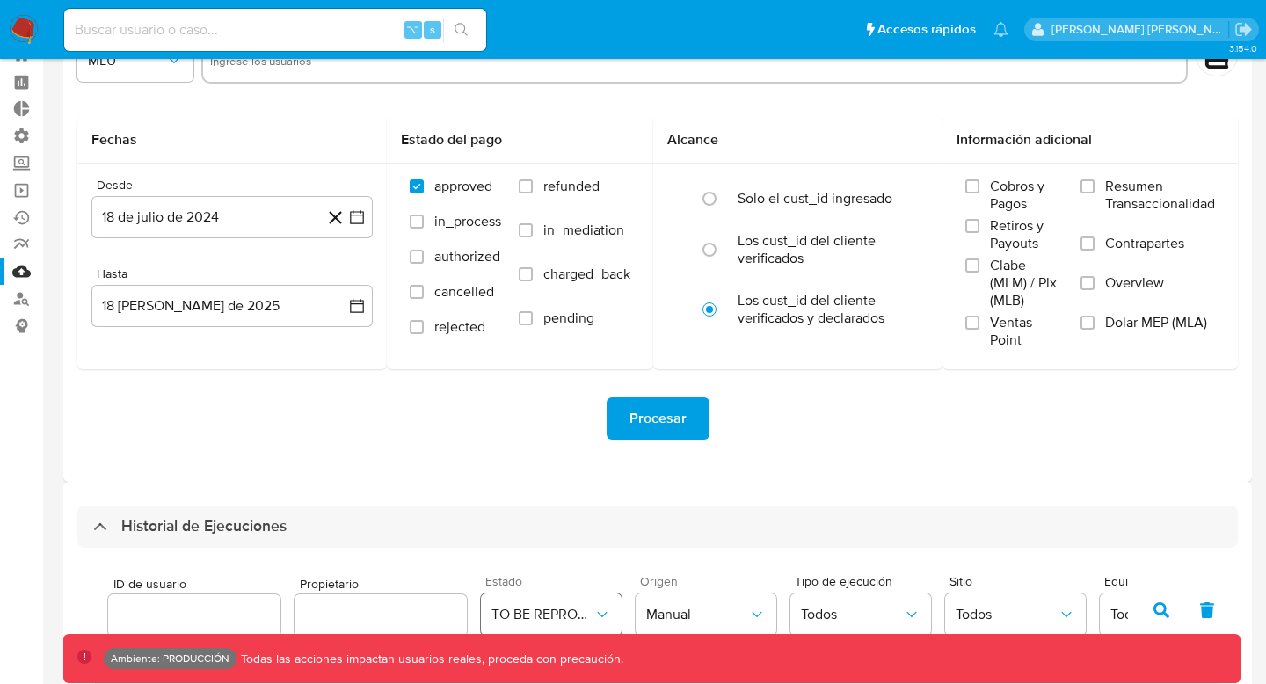
scroll to position [47, 0]
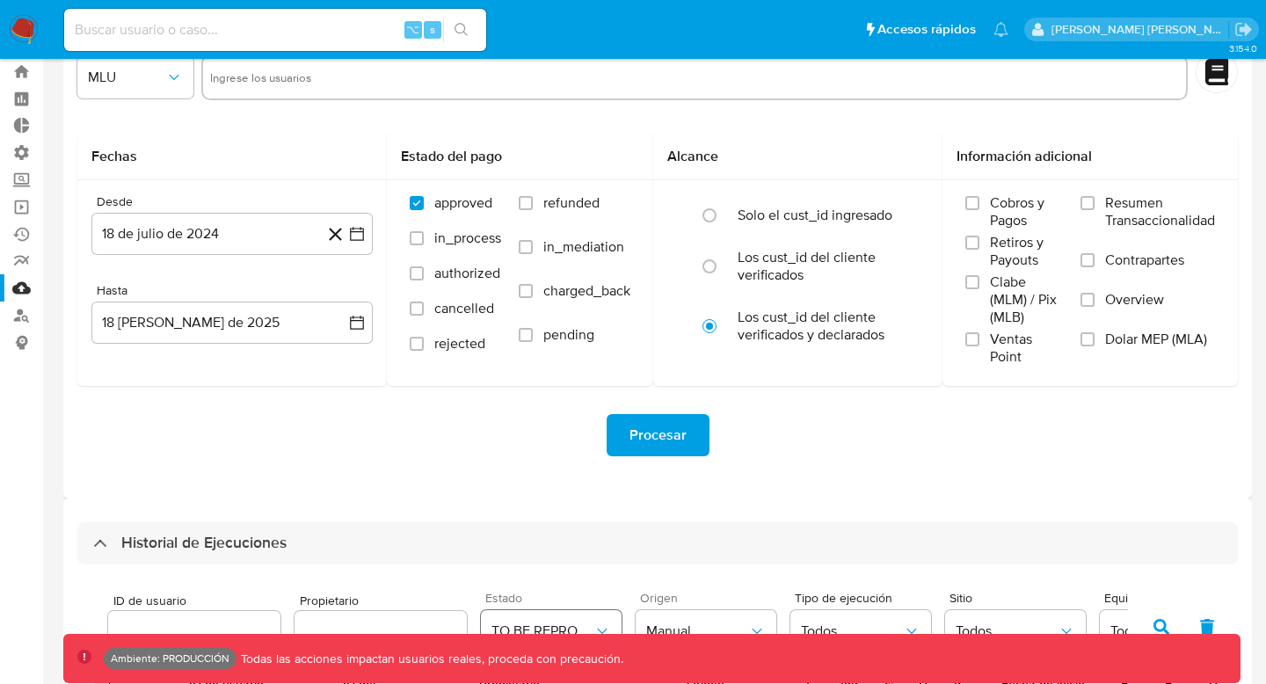
click at [533, 626] on span "TO BE REPROCESS" at bounding box center [542, 631] width 102 height 18
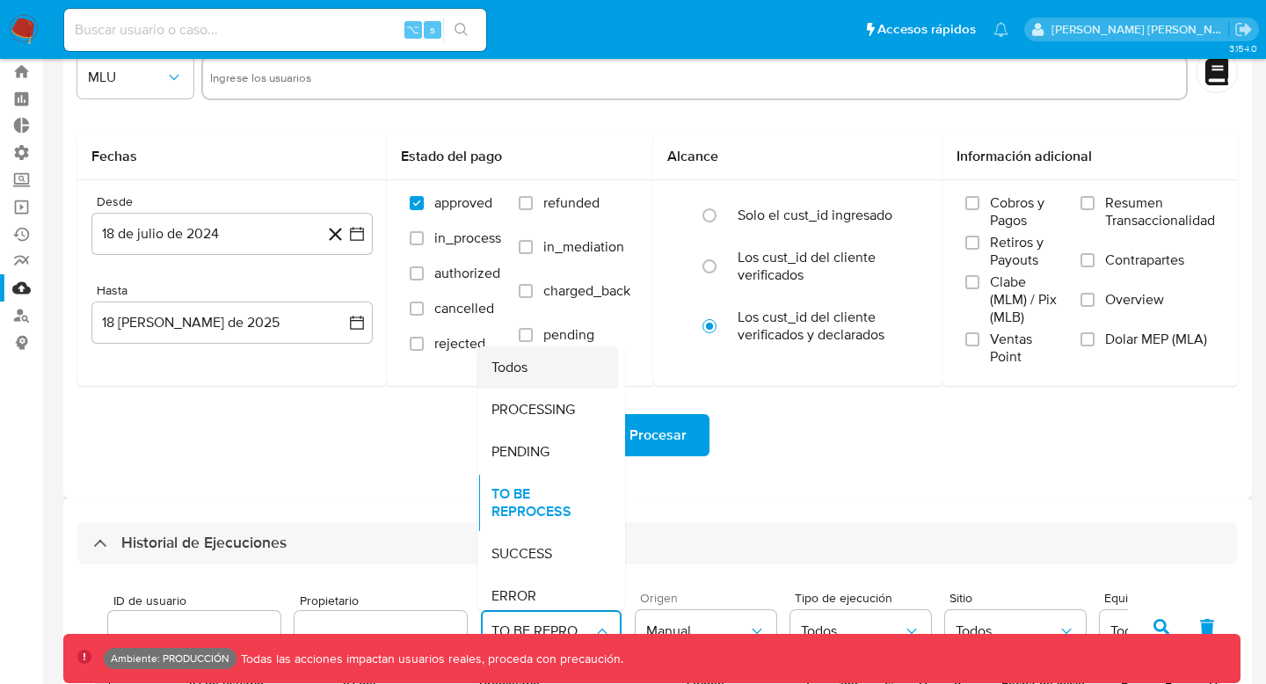
click at [517, 359] on span "Todos" at bounding box center [509, 368] width 36 height 18
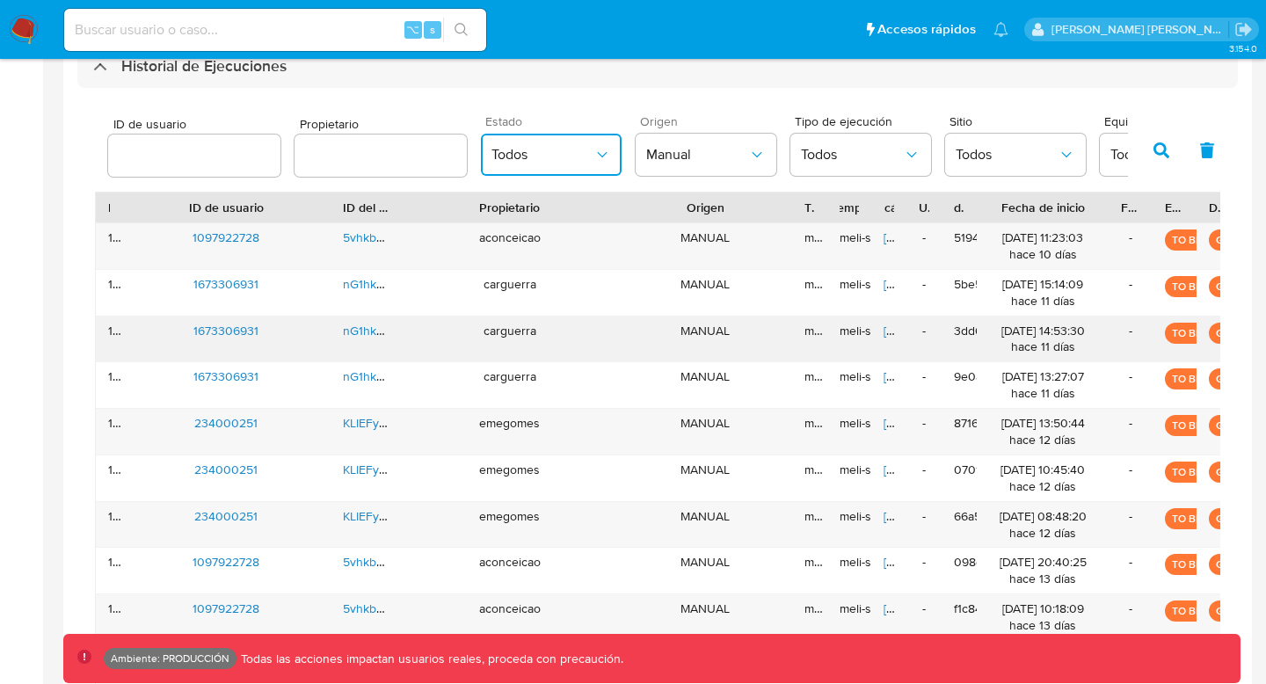
scroll to position [540, 0]
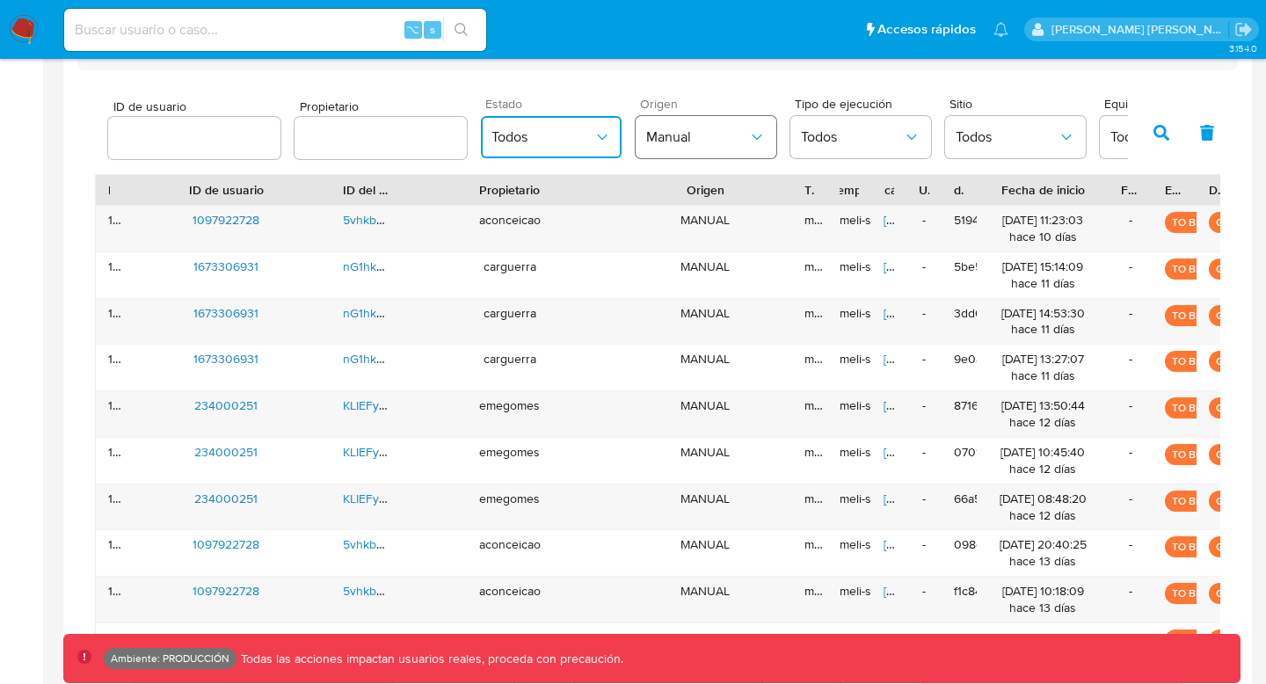
click at [702, 136] on span "Manual" at bounding box center [697, 137] width 102 height 18
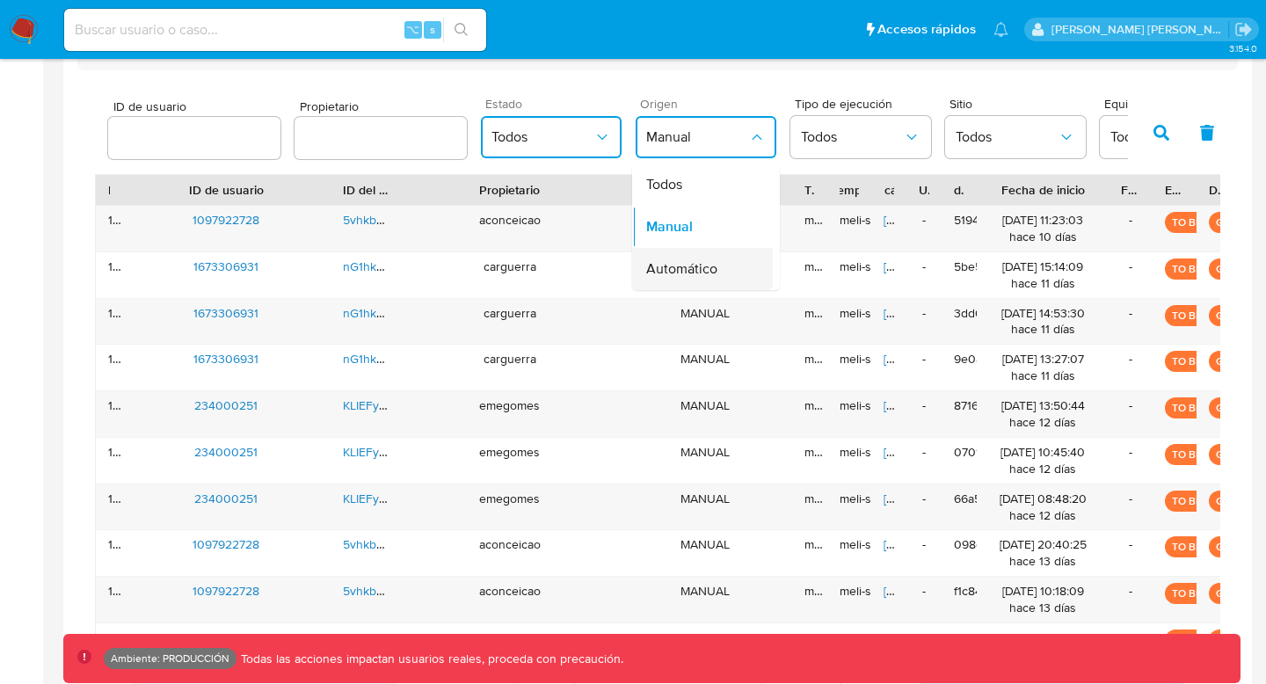
click at [692, 271] on span "Automático" at bounding box center [681, 269] width 71 height 18
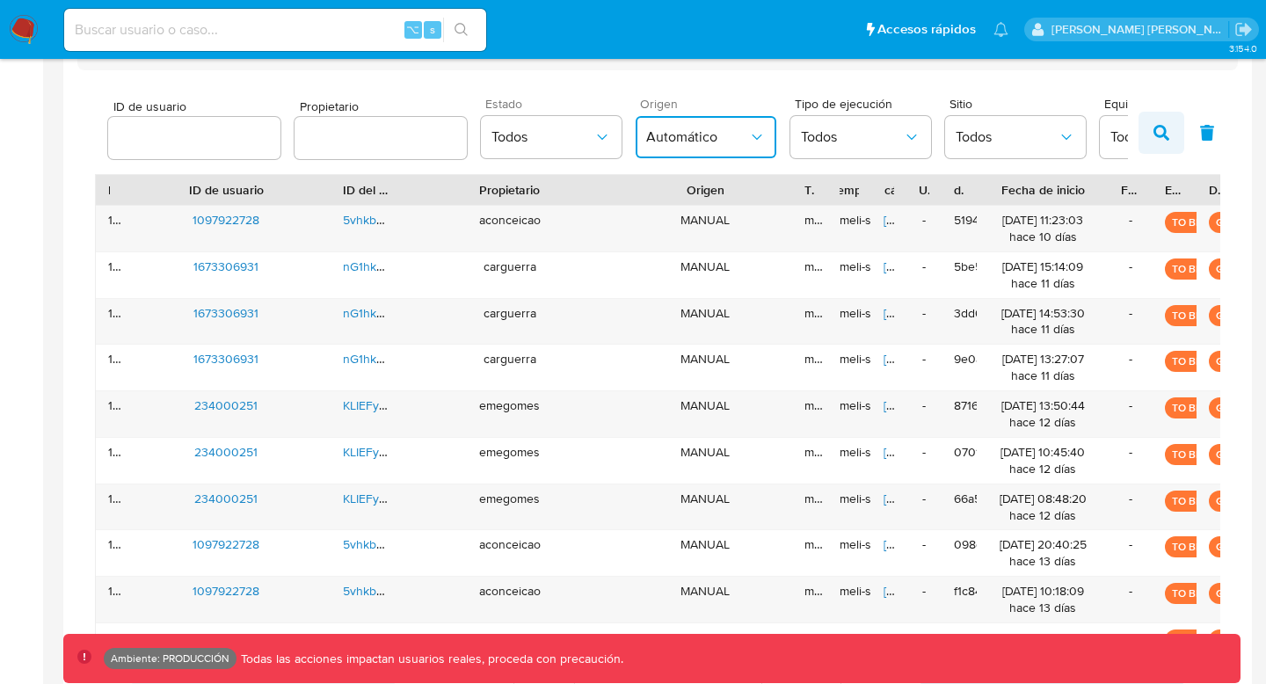
click at [1156, 134] on icon "button" at bounding box center [1161, 133] width 16 height 16
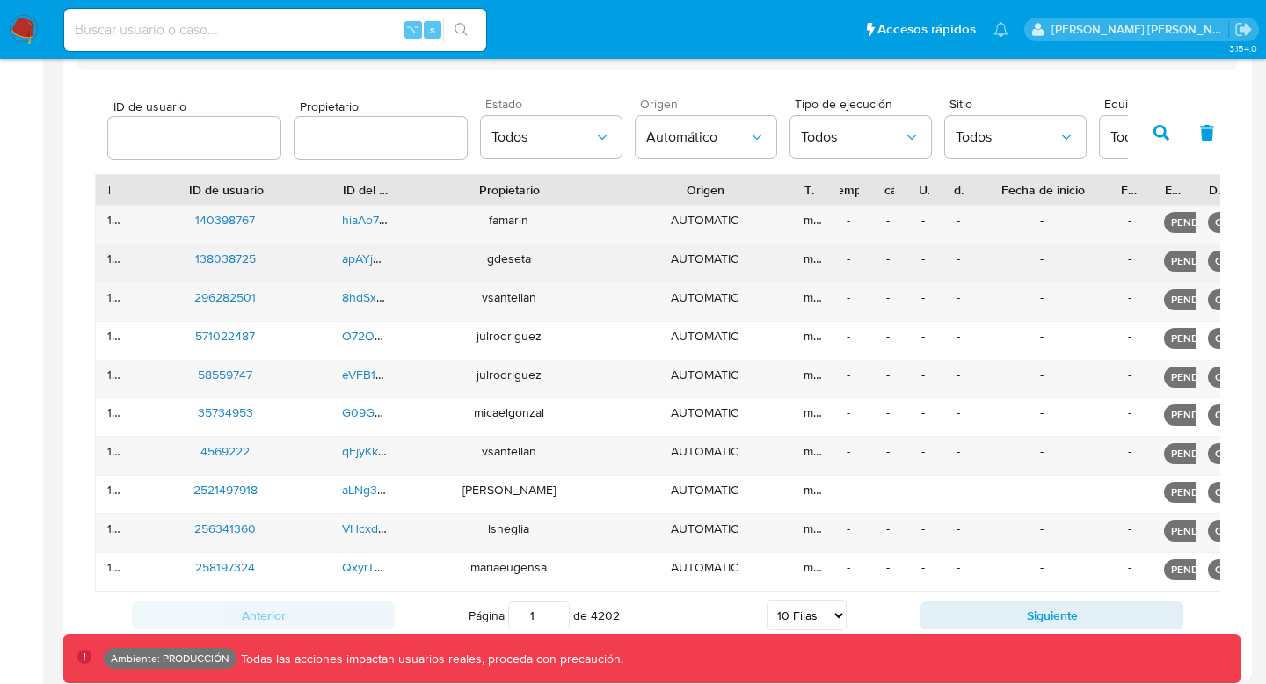
scroll to position [548, 0]
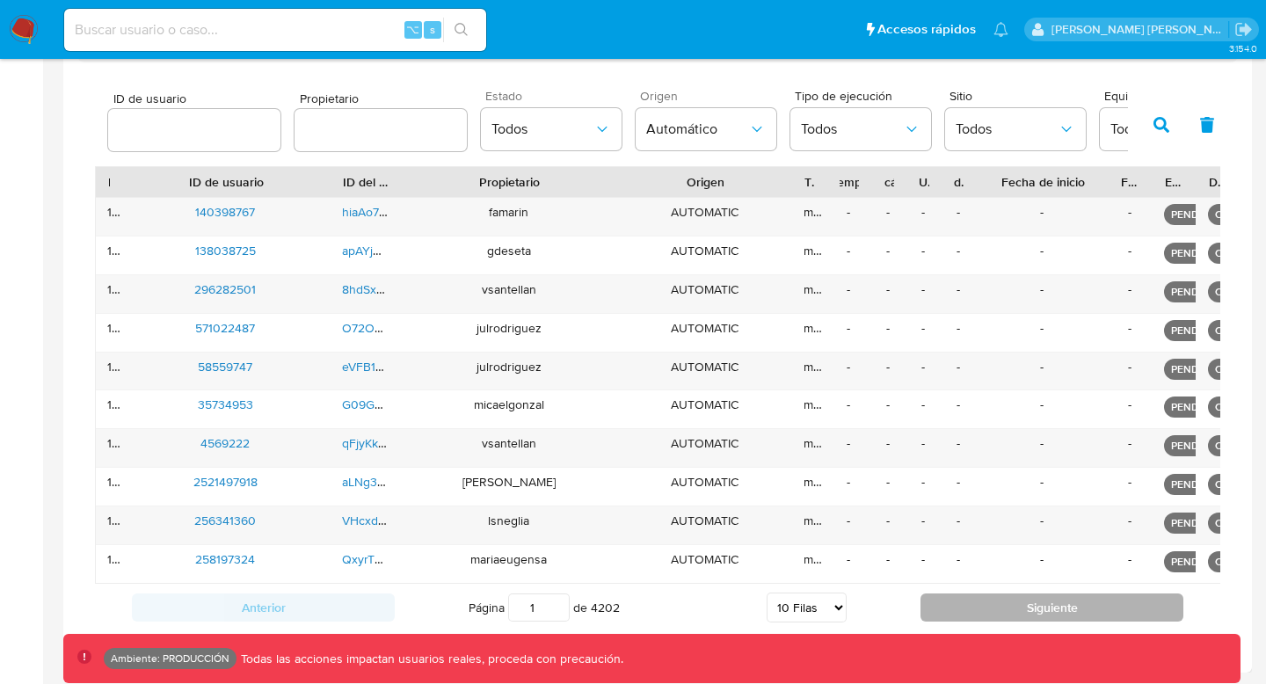
click at [938, 608] on button "Siguiente" at bounding box center [1051, 607] width 263 height 28
click at [937, 608] on button "Siguiente" at bounding box center [1051, 607] width 263 height 28
click at [935, 608] on button "Siguiente" at bounding box center [1051, 607] width 263 height 28
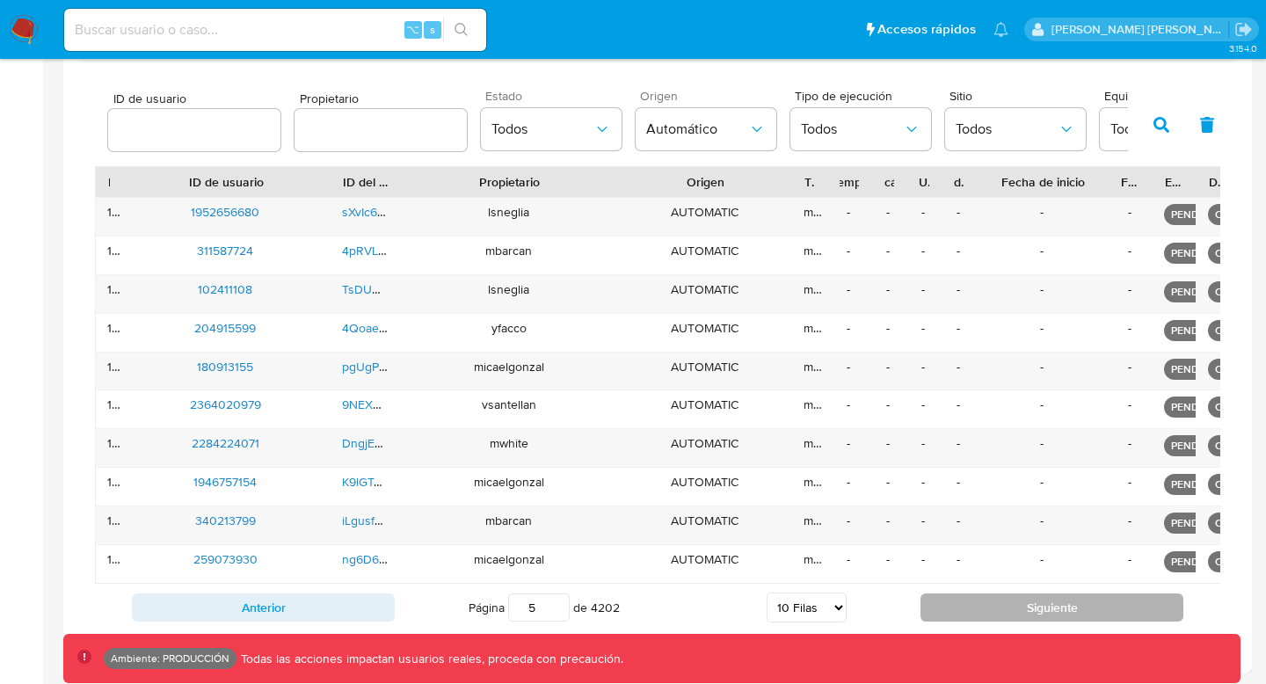
type input "6"
